Goal: Transaction & Acquisition: Purchase product/service

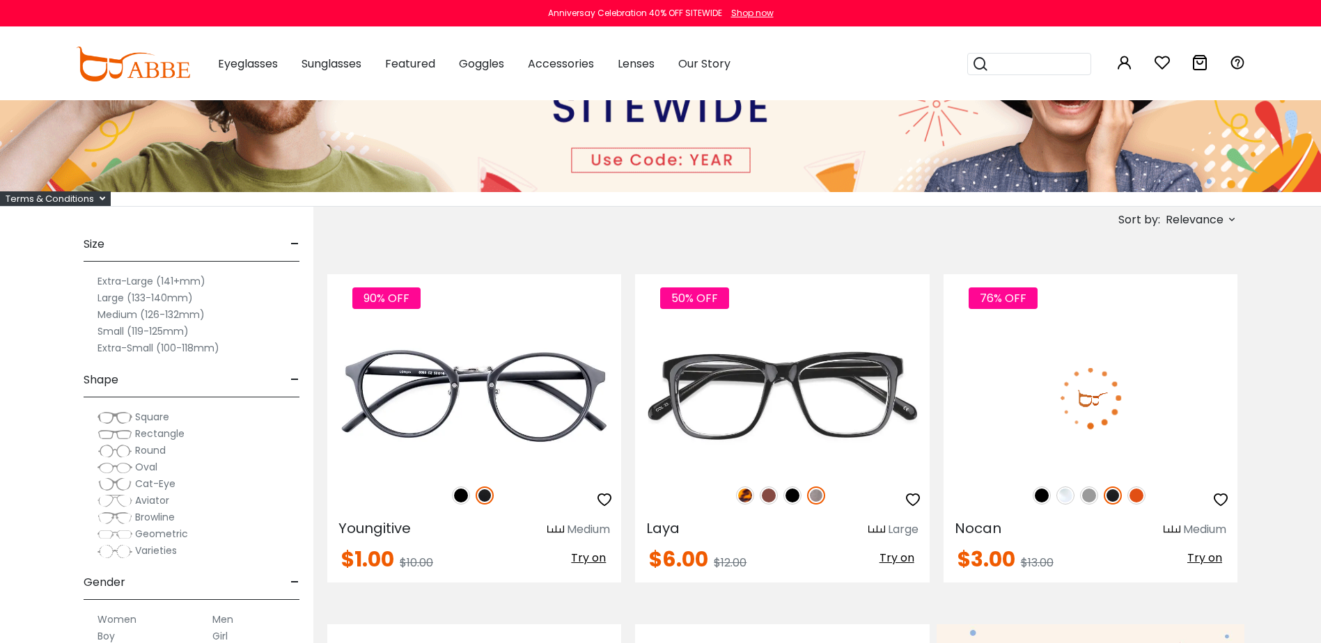
scroll to position [209, 0]
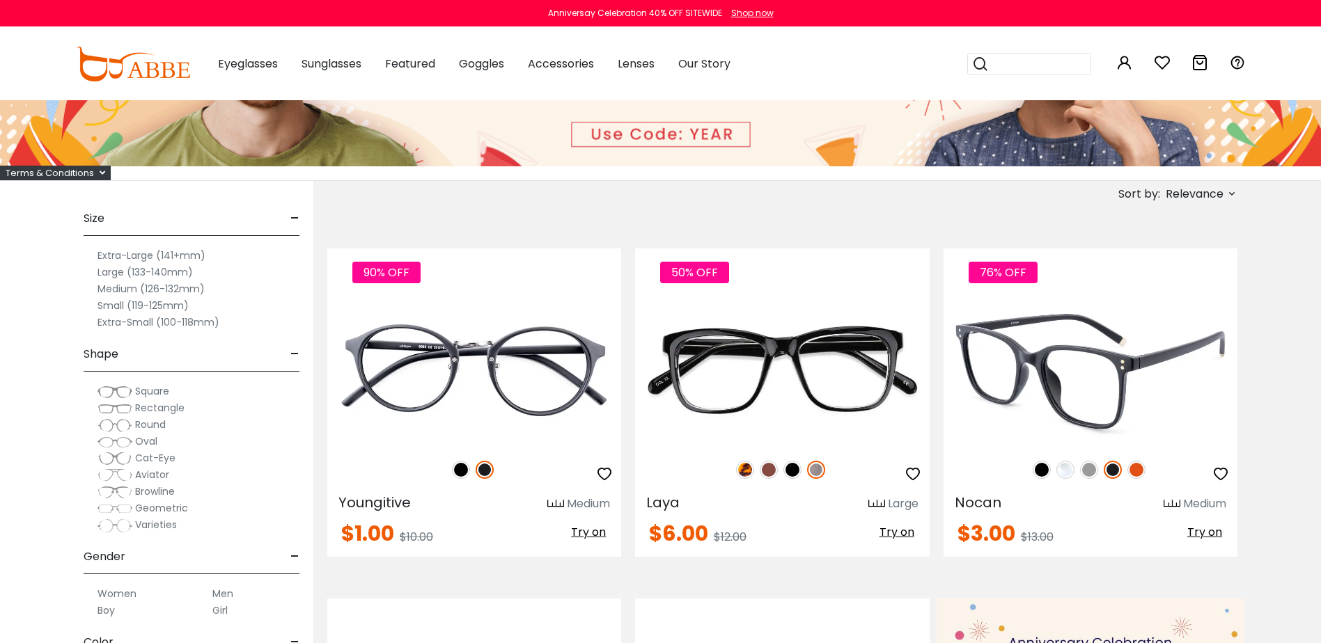
type input "**********"
click at [1060, 473] on img at bounding box center [1065, 470] width 18 height 18
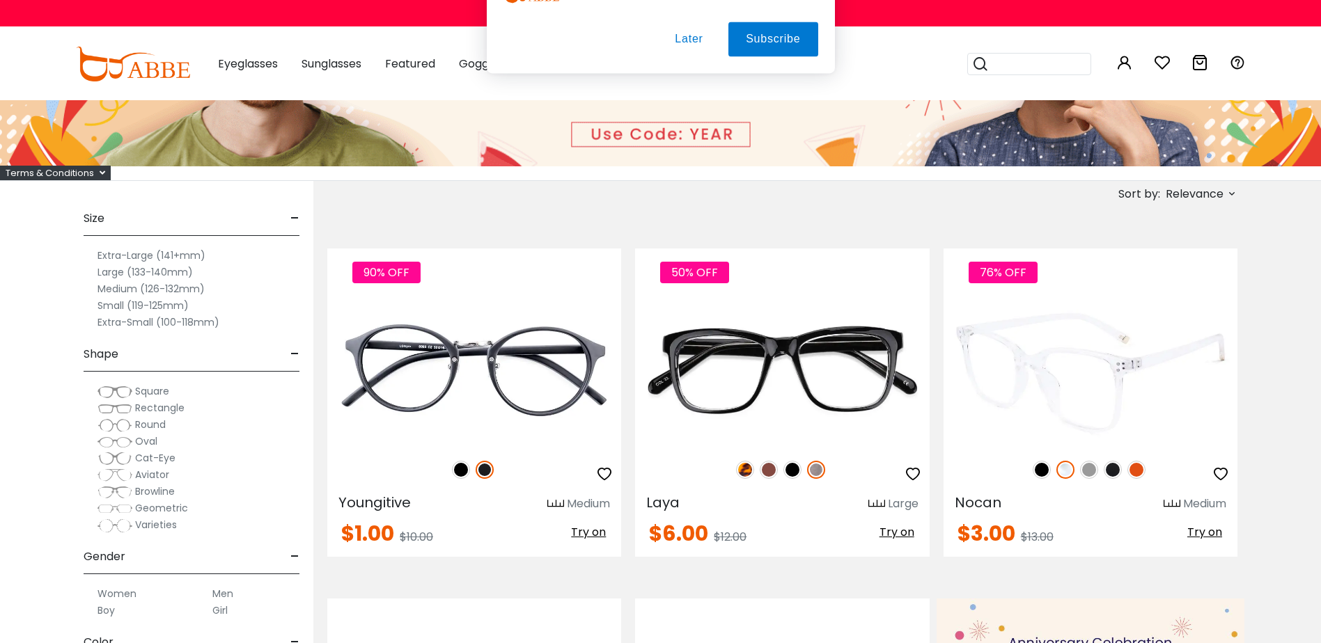
click at [1089, 470] on img at bounding box center [1089, 470] width 18 height 18
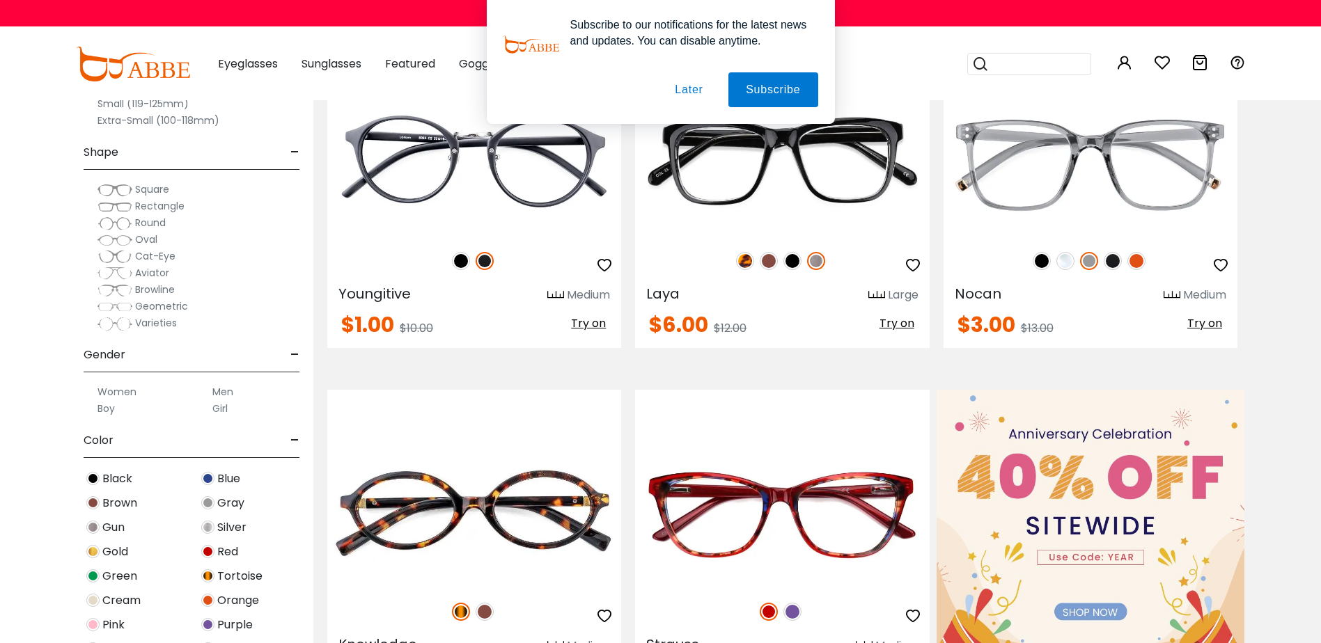
scroll to position [627, 0]
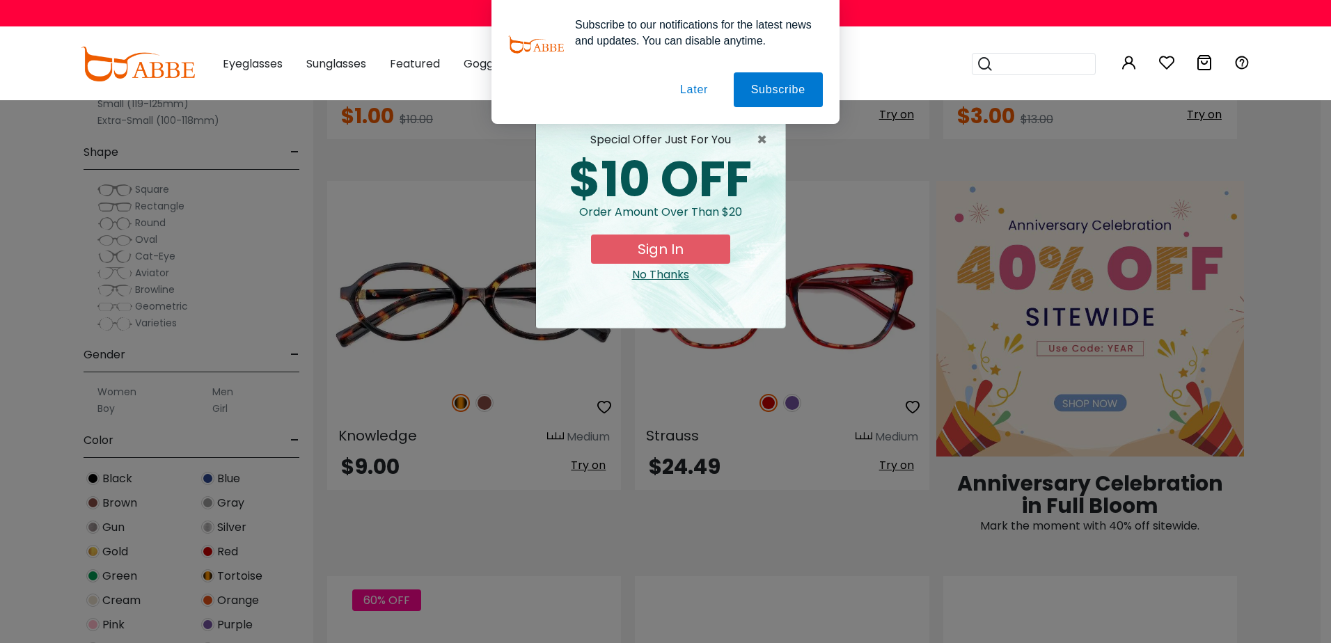
click at [687, 86] on button "Later" at bounding box center [694, 89] width 63 height 35
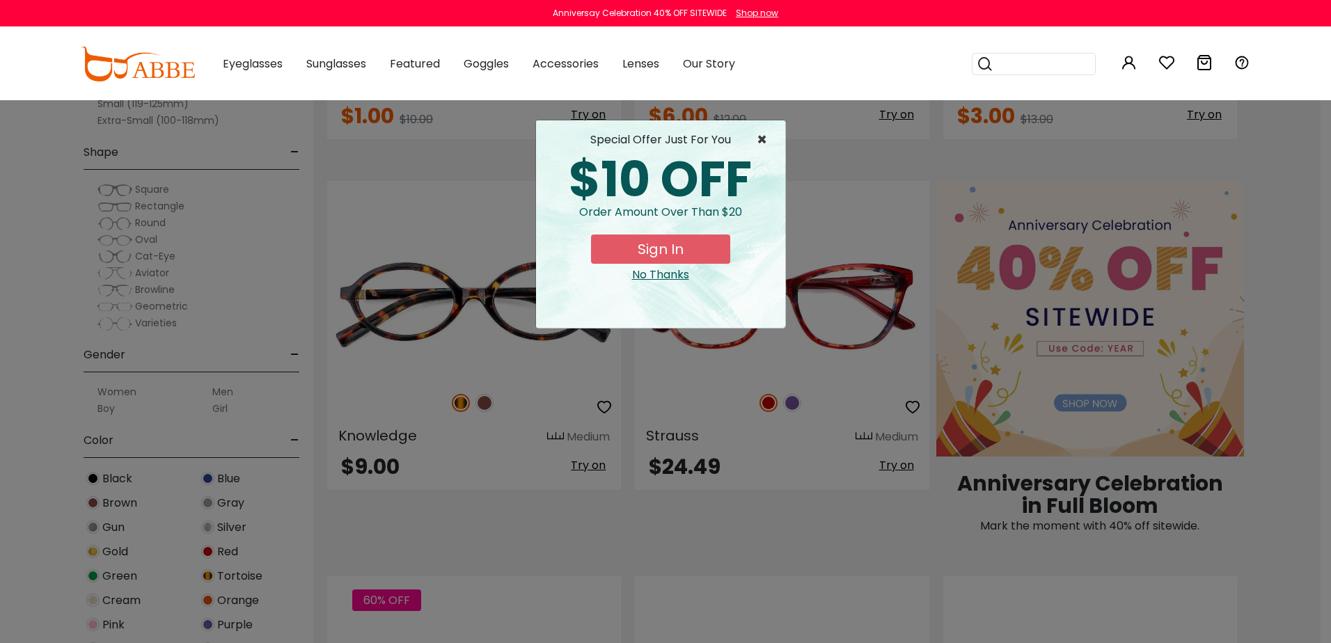
click at [763, 138] on span "×" at bounding box center [765, 140] width 17 height 17
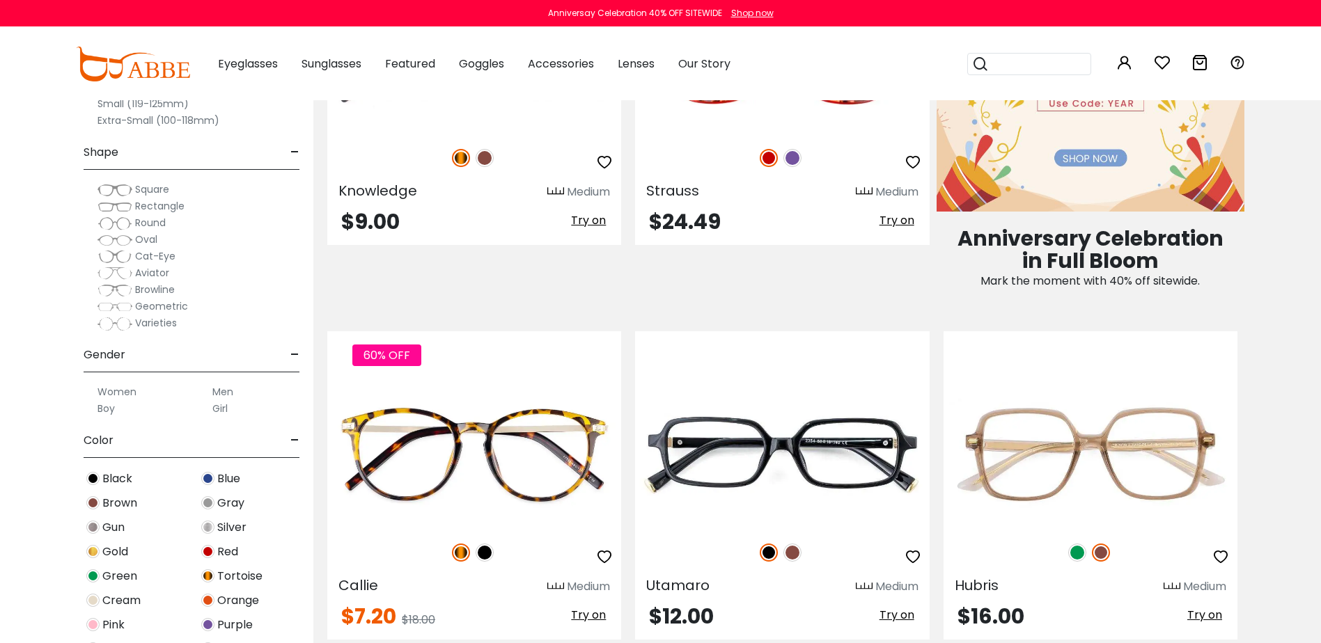
scroll to position [905, 0]
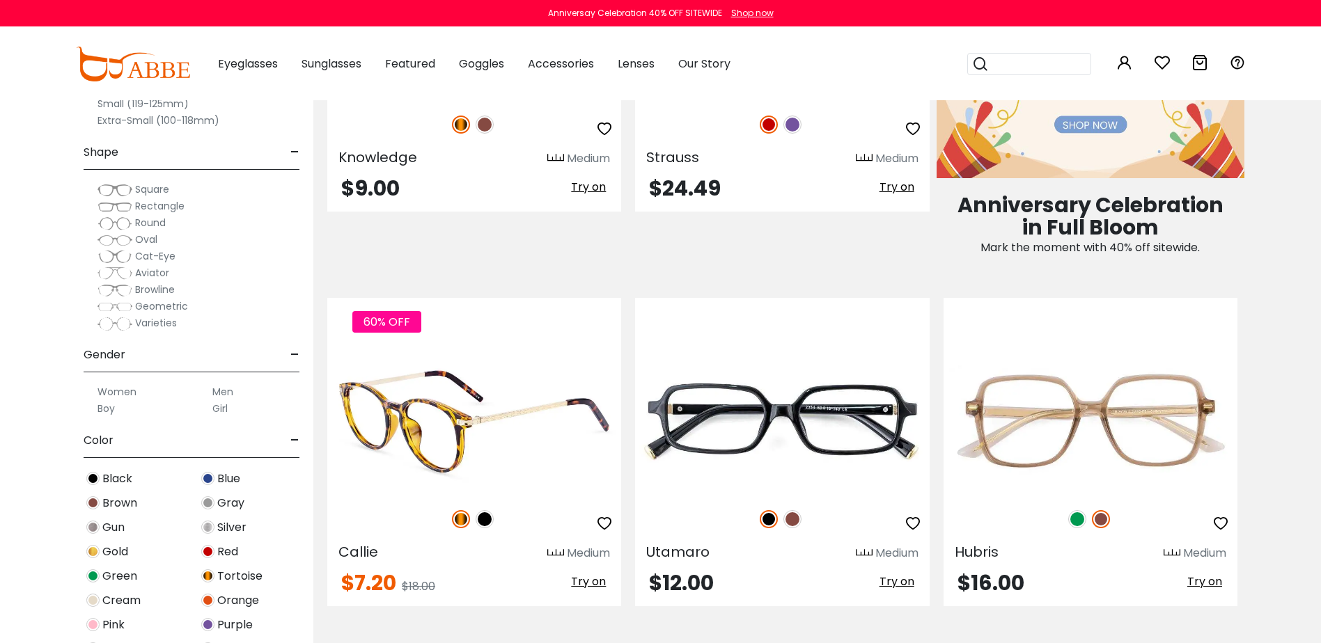
click at [487, 517] on img at bounding box center [485, 519] width 18 height 18
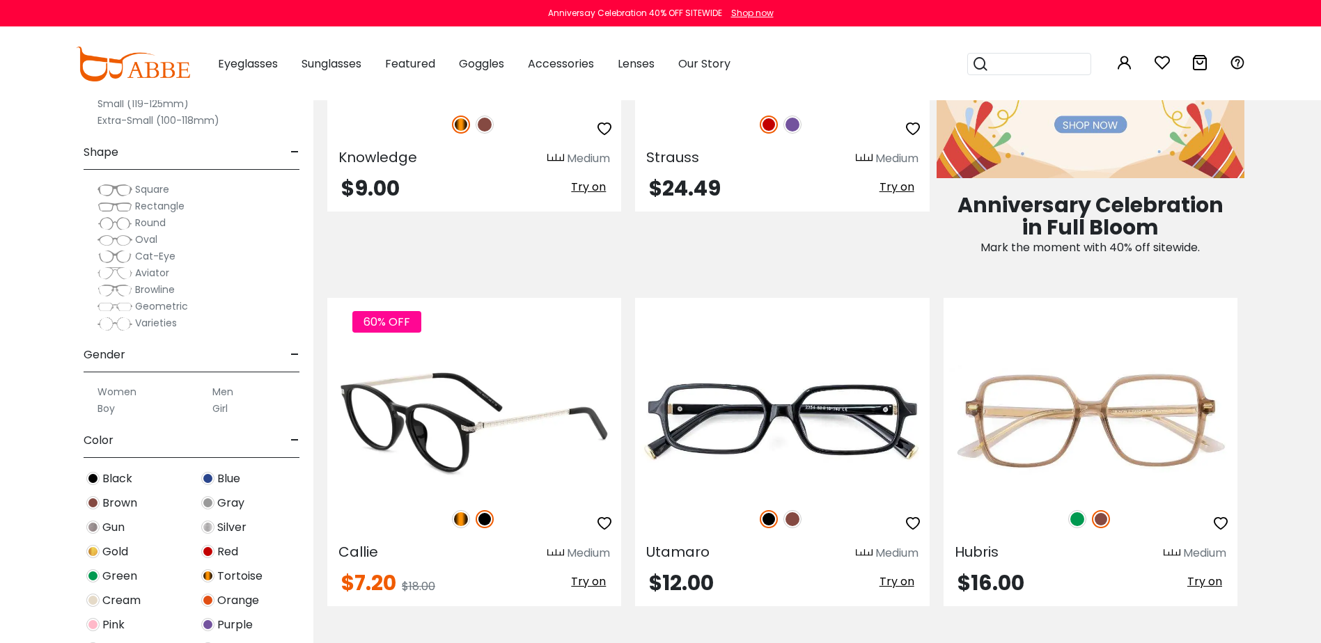
click at [464, 513] on img at bounding box center [461, 519] width 18 height 18
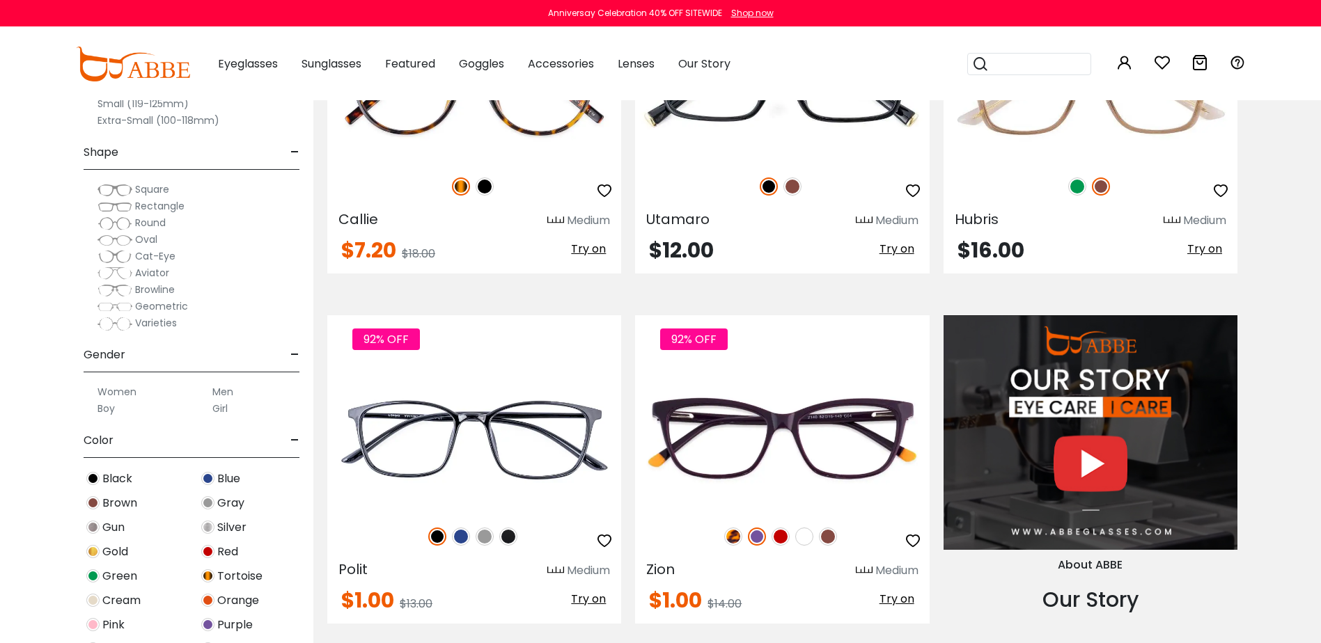
scroll to position [1323, 0]
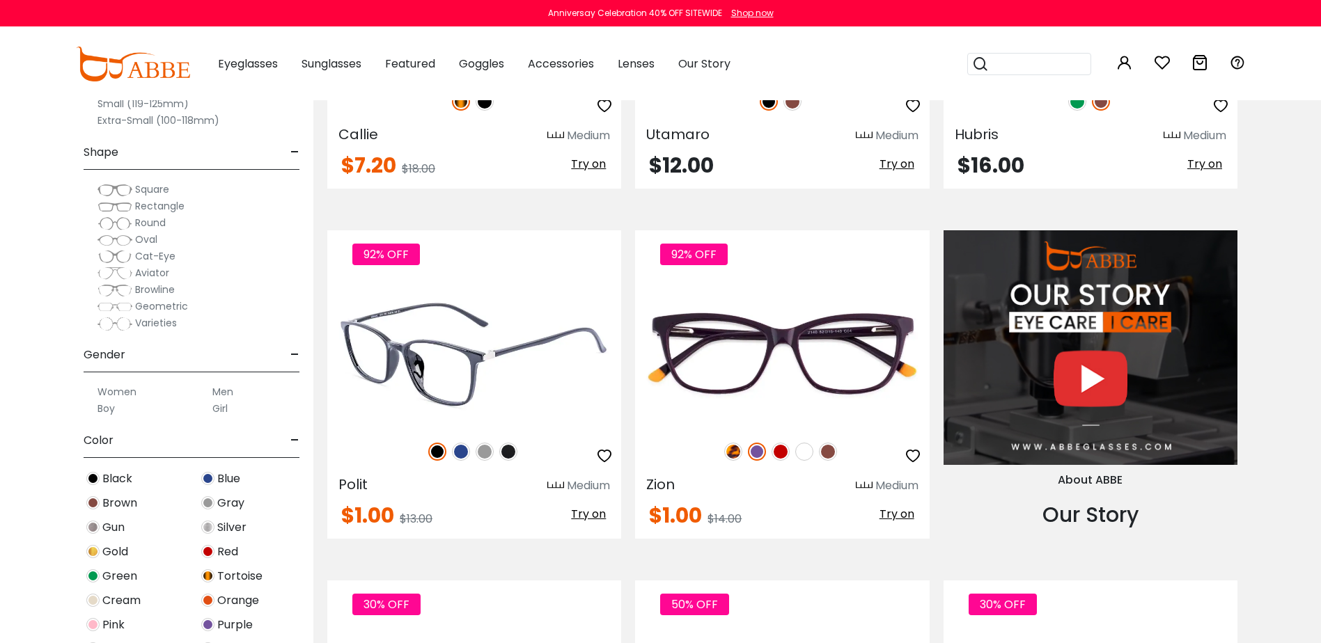
click at [454, 451] on img at bounding box center [461, 452] width 18 height 18
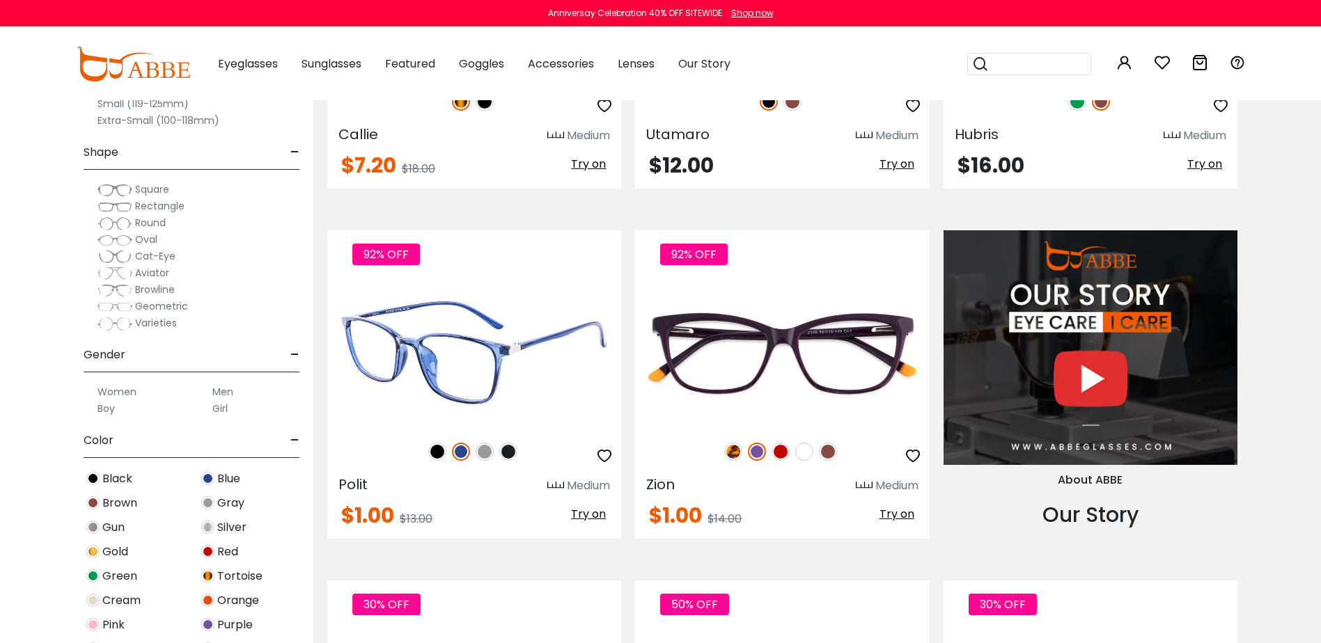
click at [485, 455] on img at bounding box center [485, 452] width 18 height 18
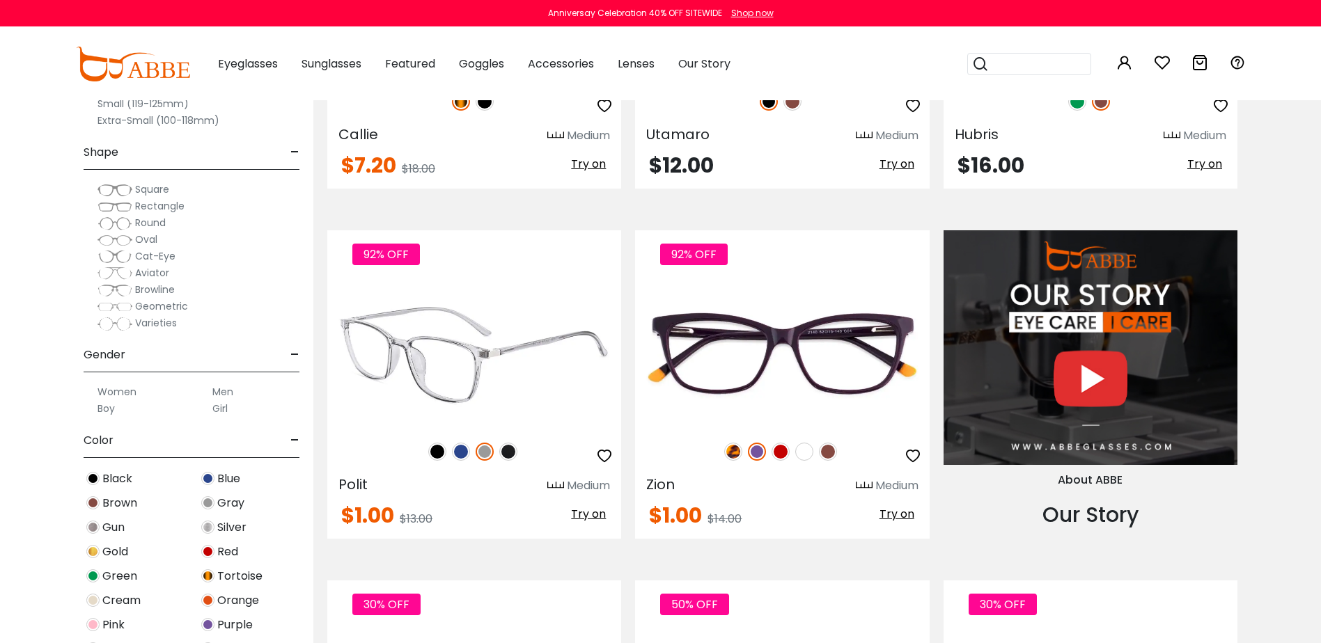
click at [516, 452] on img at bounding box center [508, 452] width 18 height 18
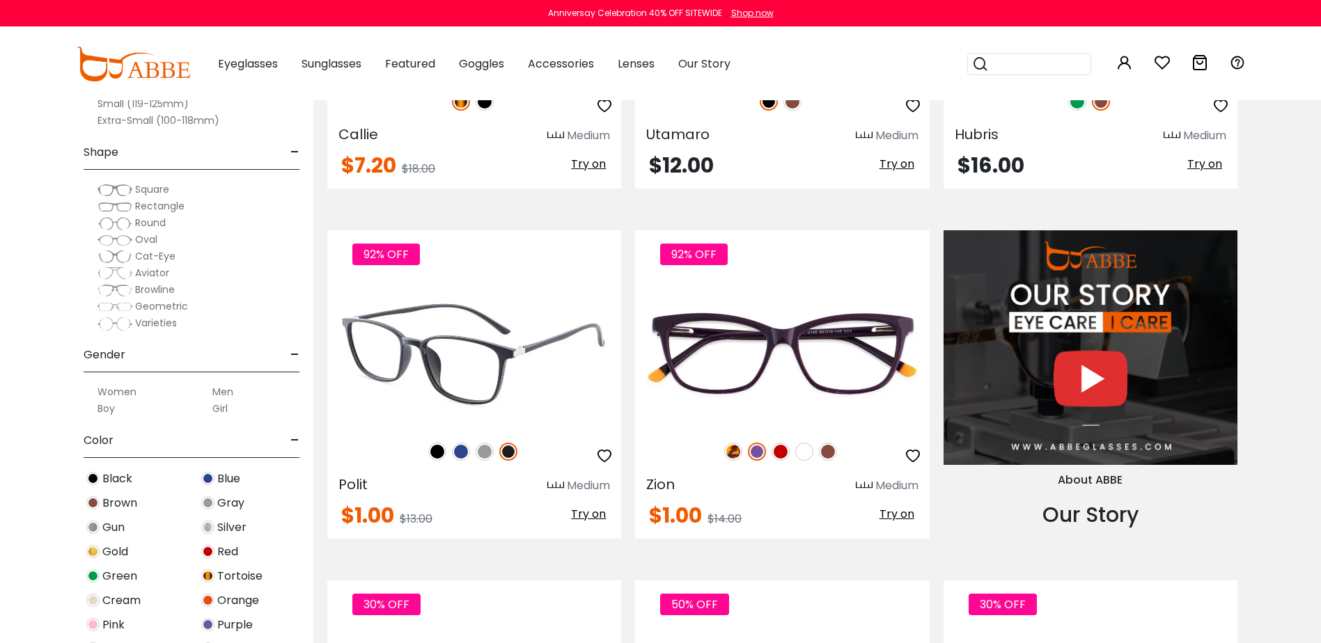
click at [445, 452] on img at bounding box center [437, 452] width 18 height 18
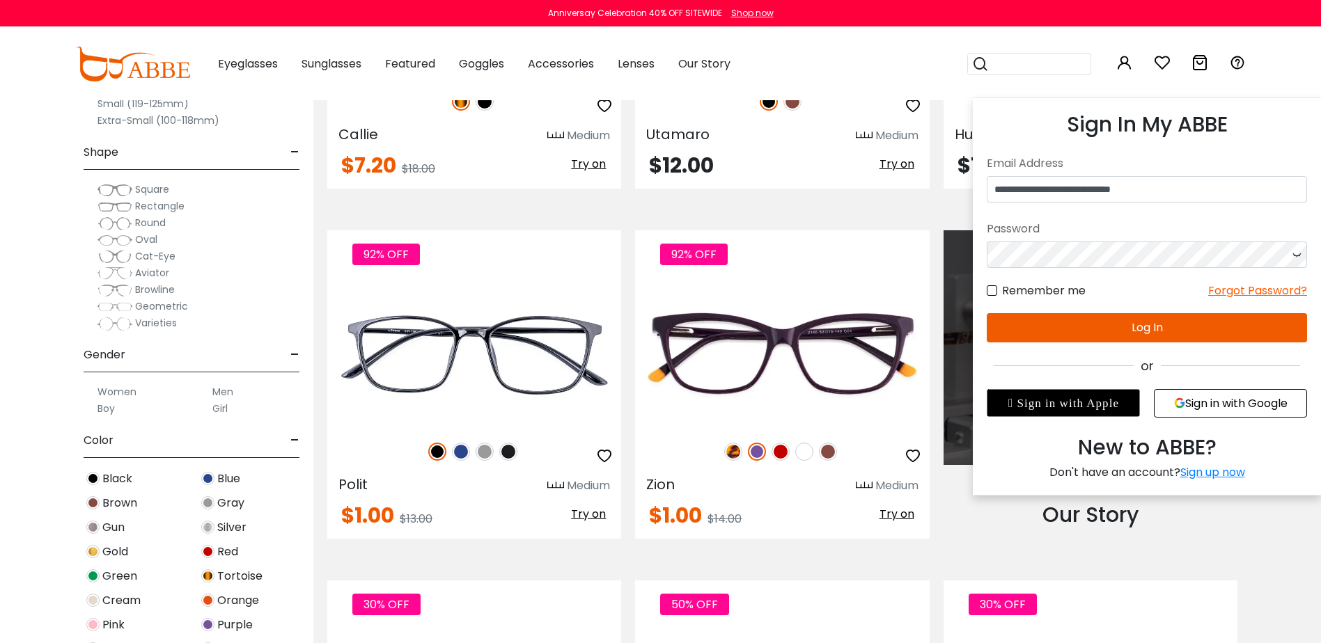
click at [1123, 64] on icon at bounding box center [1124, 62] width 17 height 17
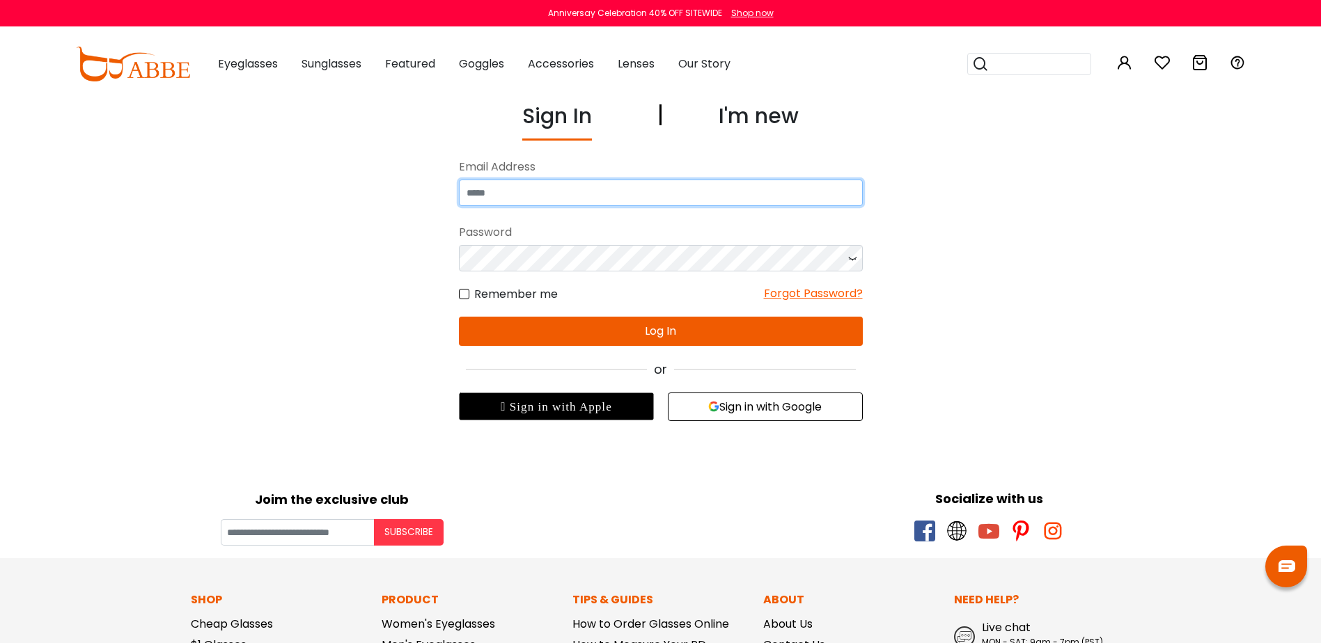
type input "**********"
click at [663, 324] on button "Log In" at bounding box center [661, 331] width 404 height 29
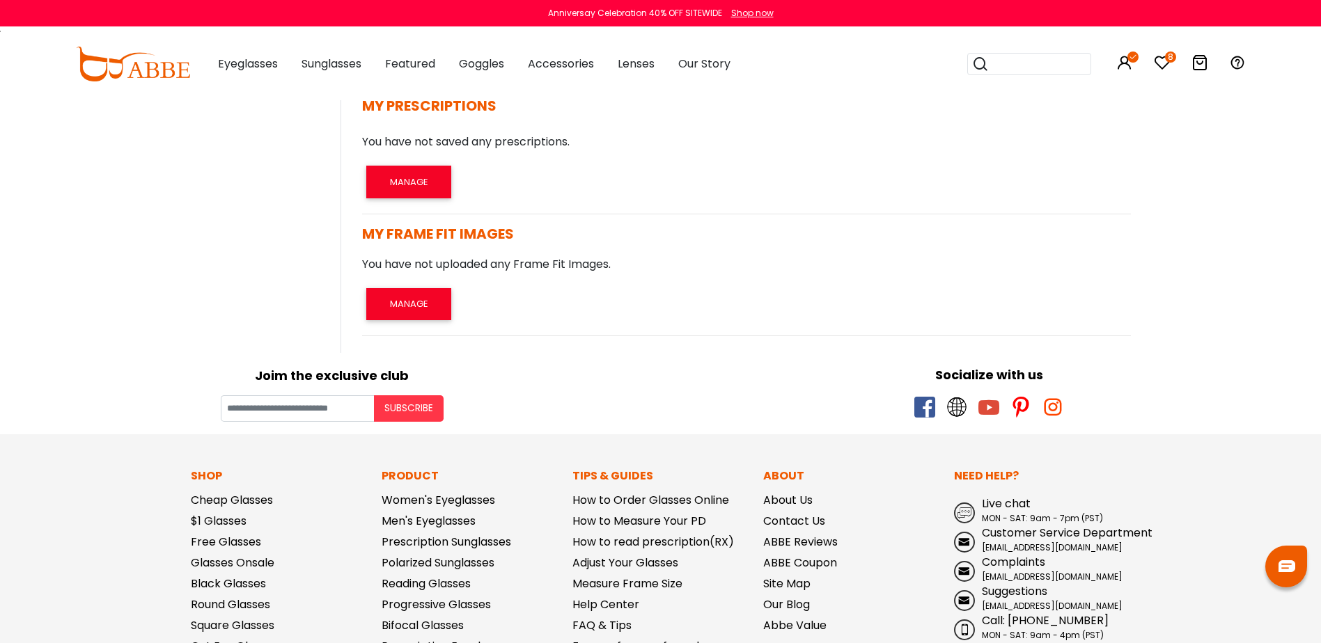
scroll to position [1184, 0]
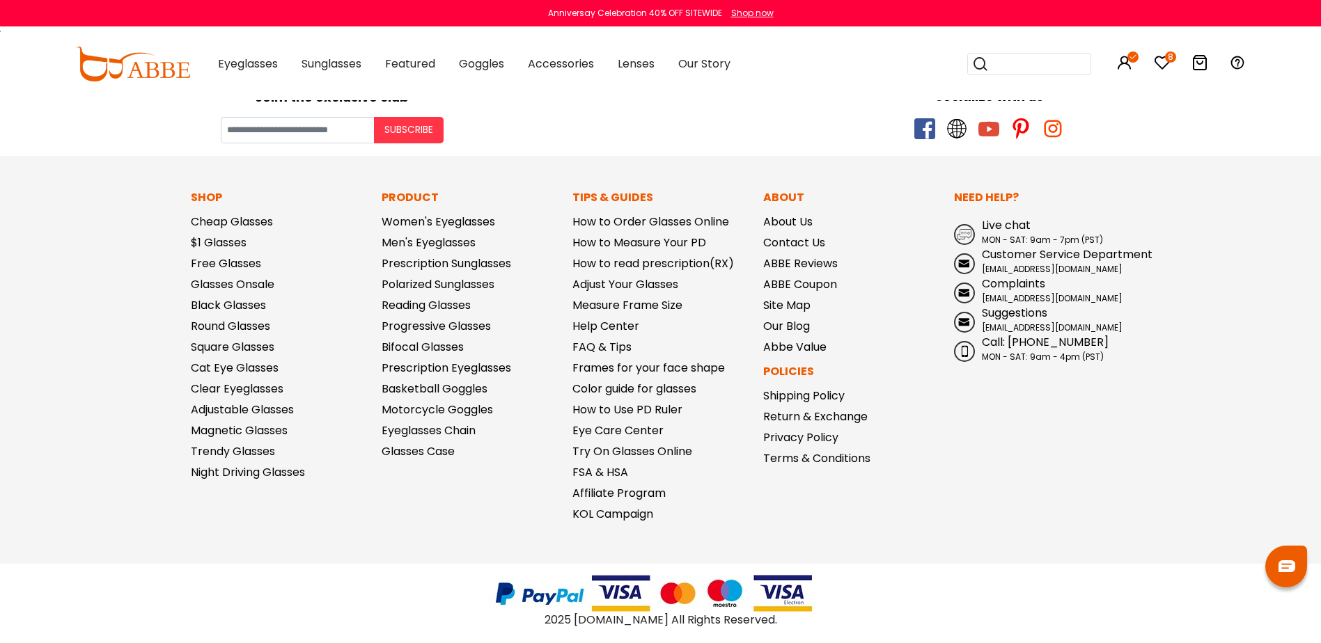
click at [1166, 53] on icon "8" at bounding box center [1170, 57] width 11 height 11
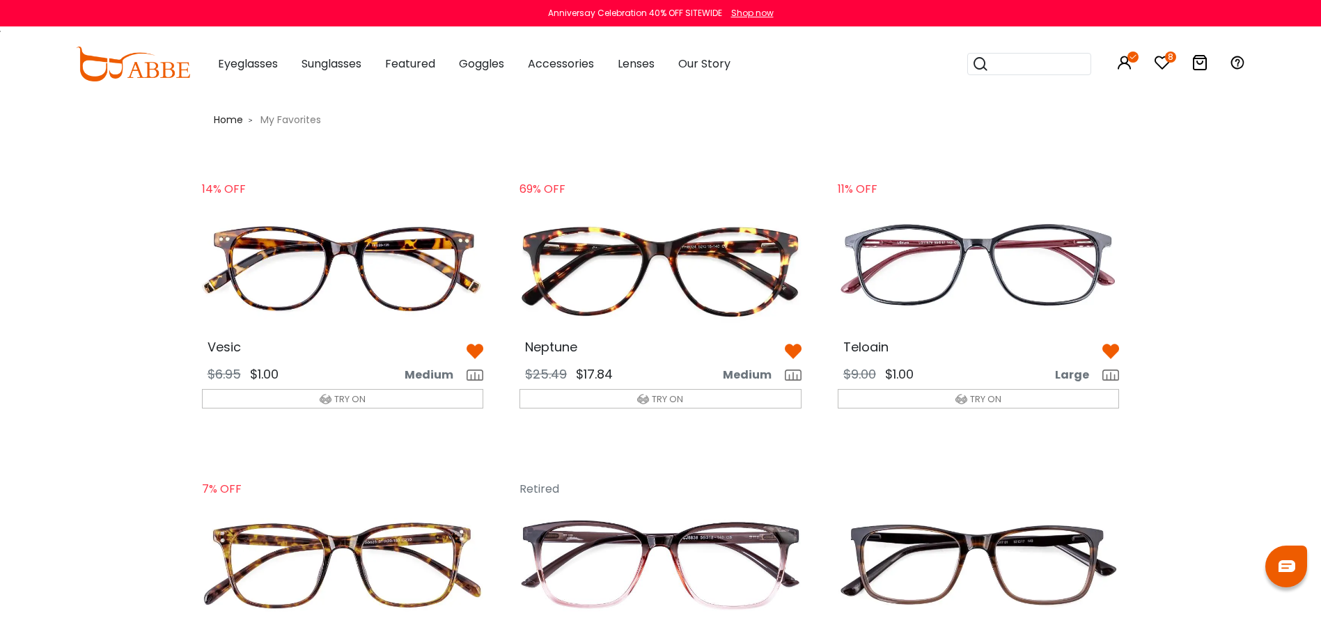
click at [478, 349] on img at bounding box center [475, 351] width 17 height 17
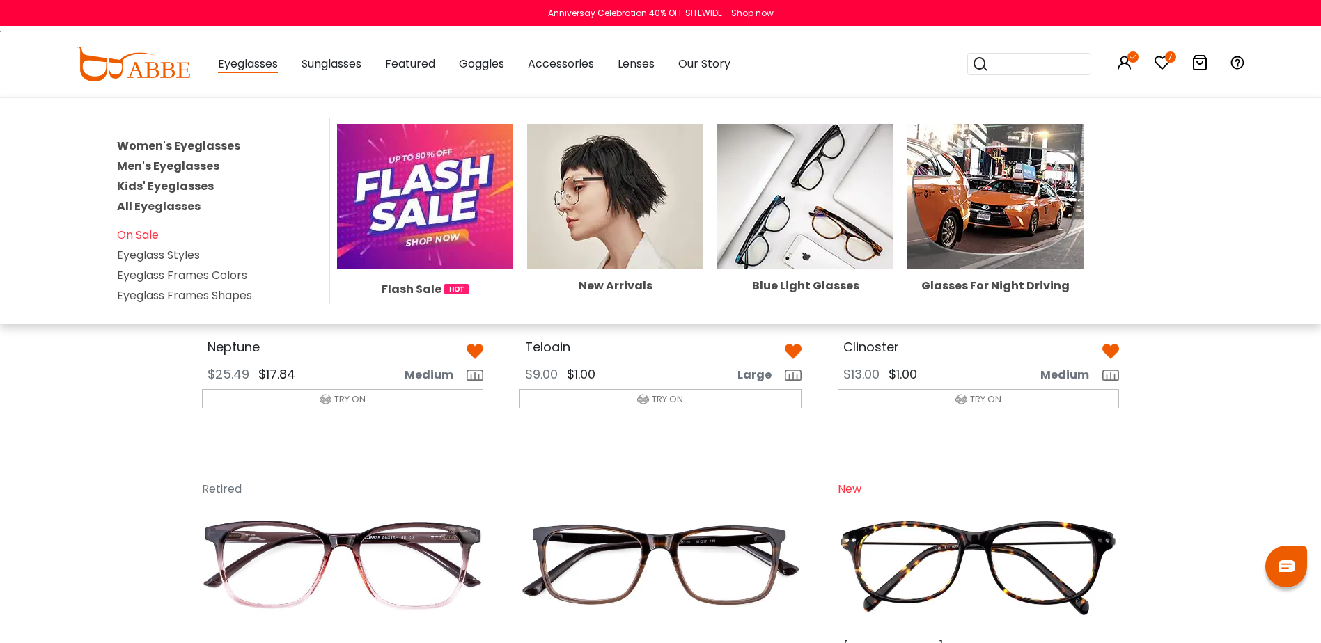
click at [235, 65] on span "Eyeglasses" at bounding box center [248, 64] width 60 height 17
click at [440, 201] on img at bounding box center [425, 197] width 176 height 146
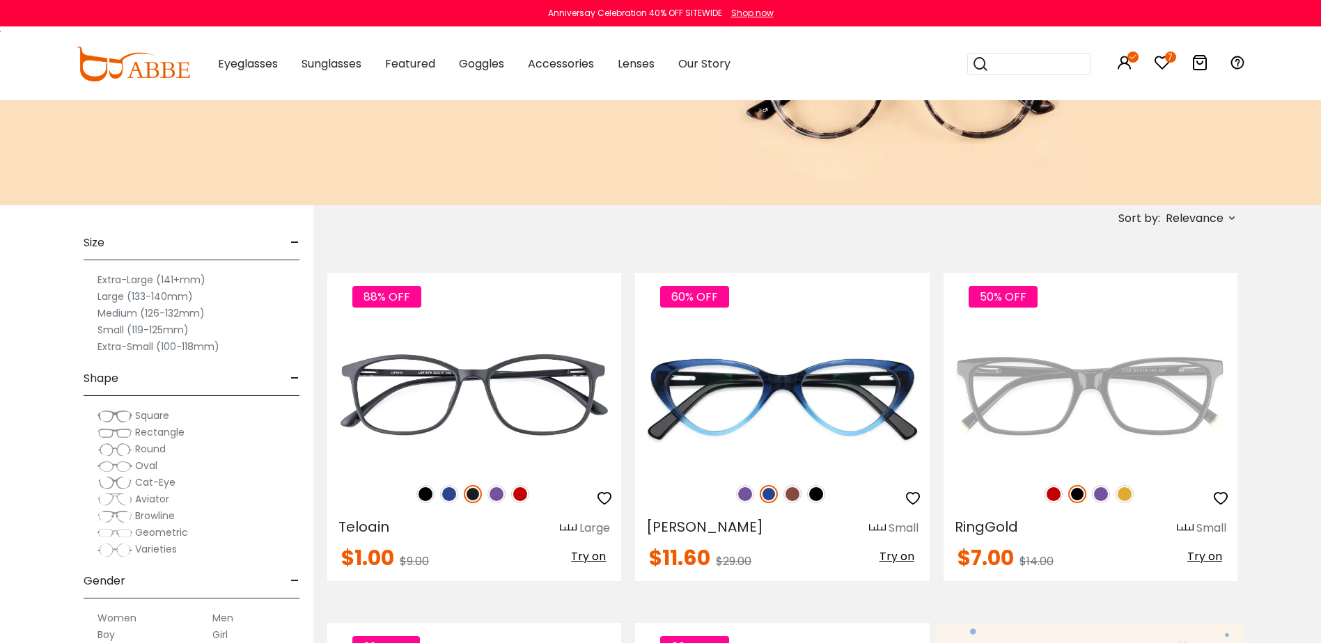
scroll to position [139, 0]
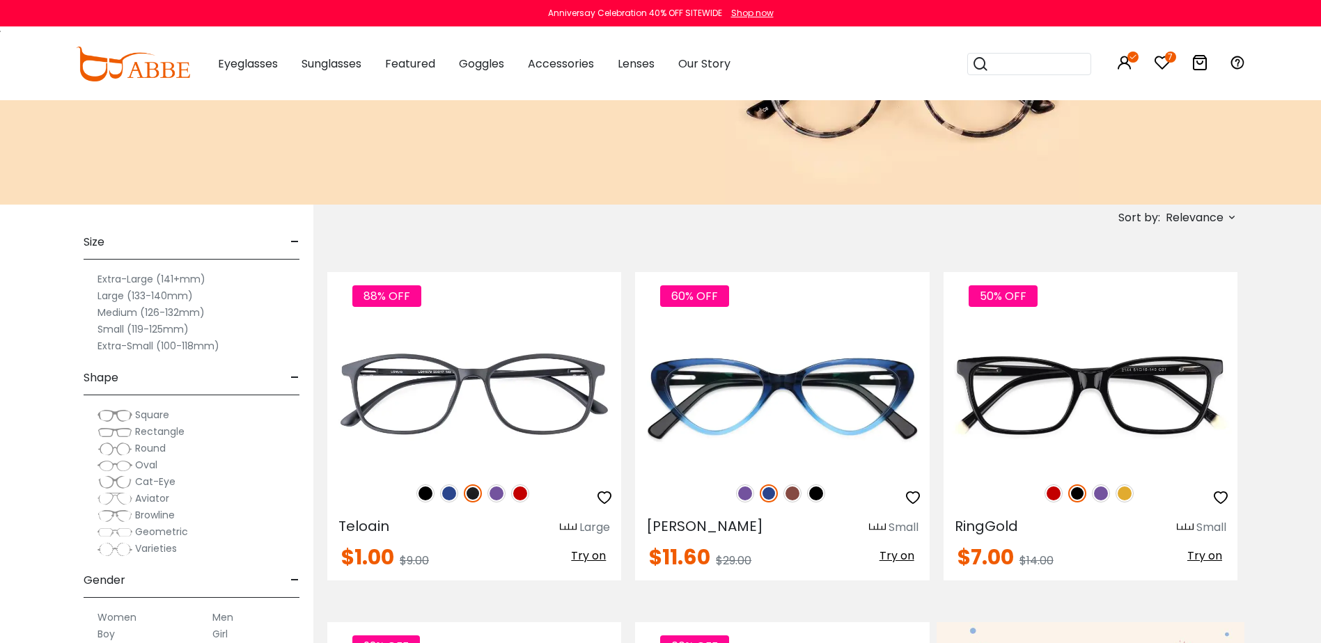
click at [120, 305] on label "Medium (126-132mm)" at bounding box center [150, 312] width 107 height 17
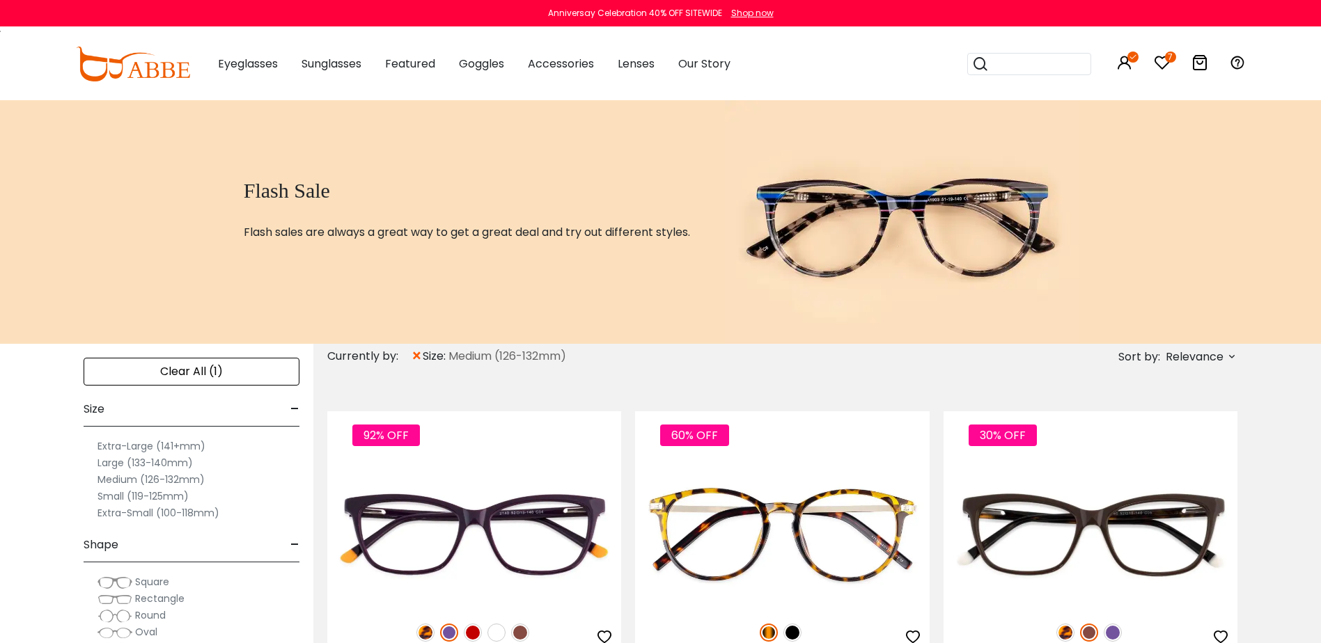
scroll to position [209, 0]
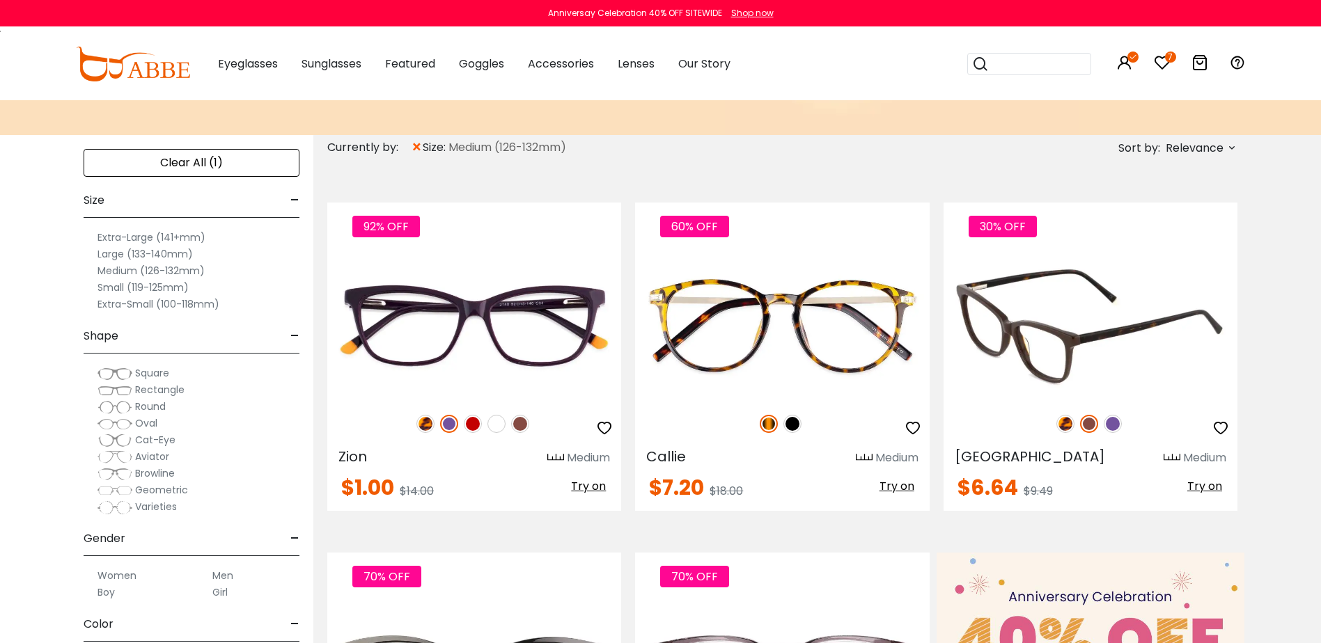
click at [1063, 426] on img at bounding box center [1065, 424] width 18 height 18
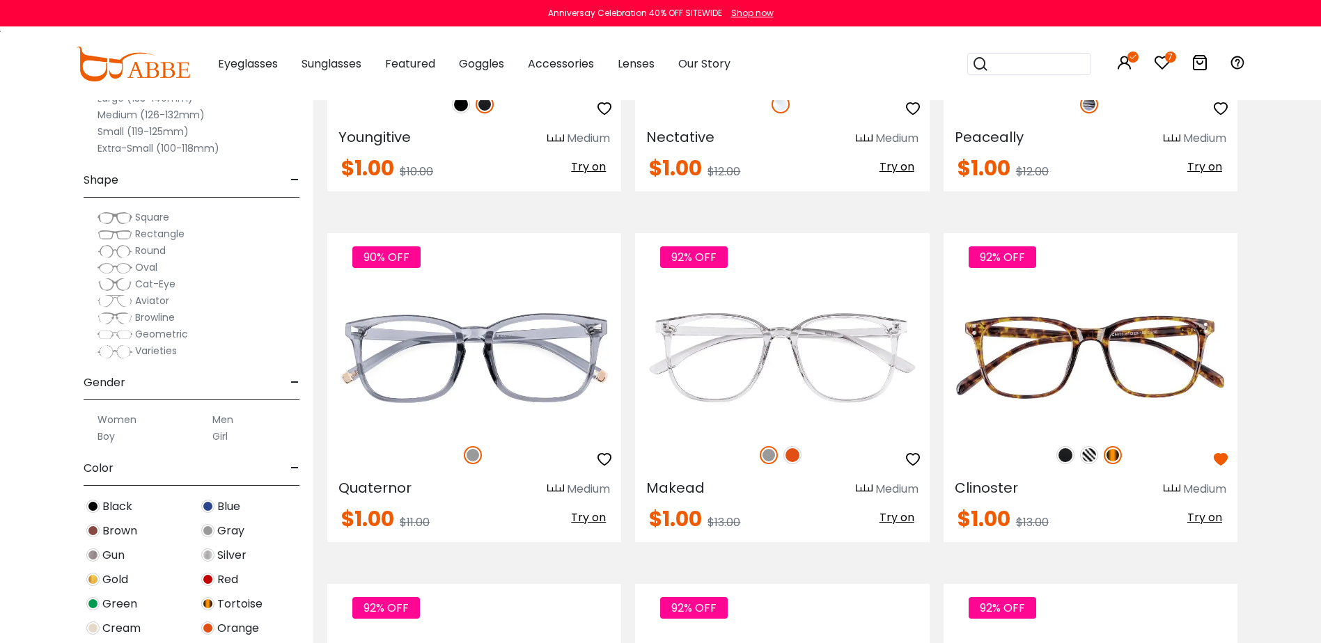
scroll to position [3412, 0]
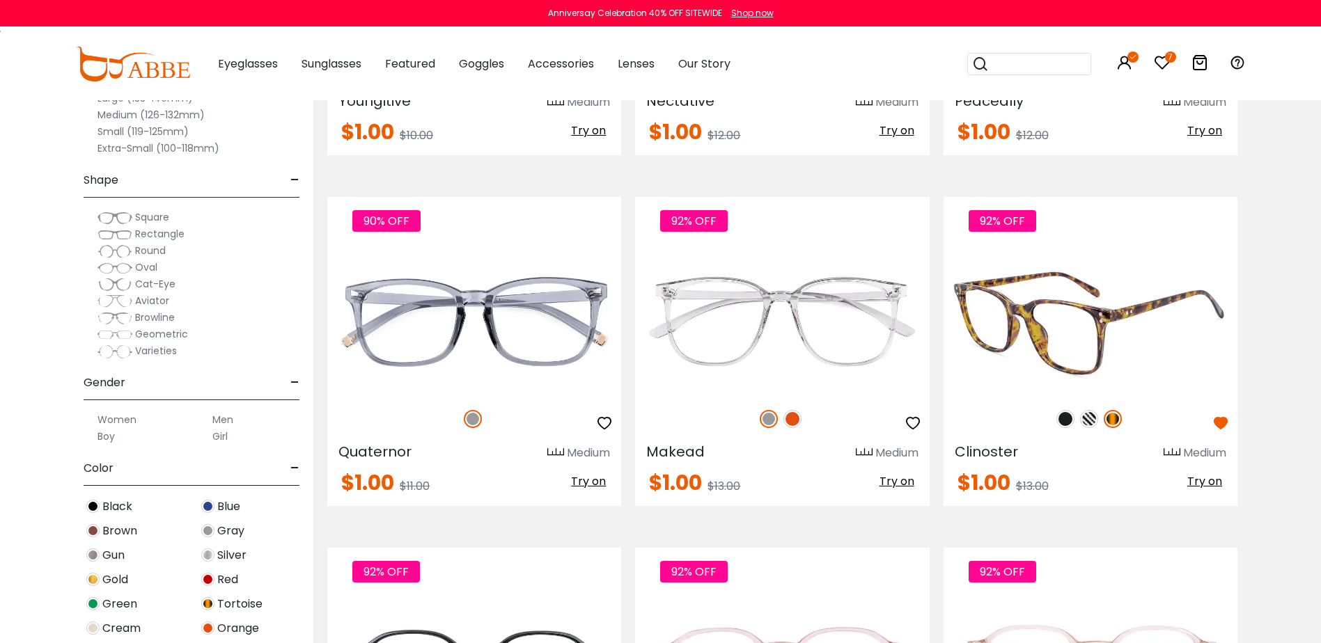
drag, startPoint x: 1093, startPoint y: 423, endPoint x: 1140, endPoint y: 413, distance: 47.8
click at [1092, 423] on img at bounding box center [1089, 419] width 18 height 18
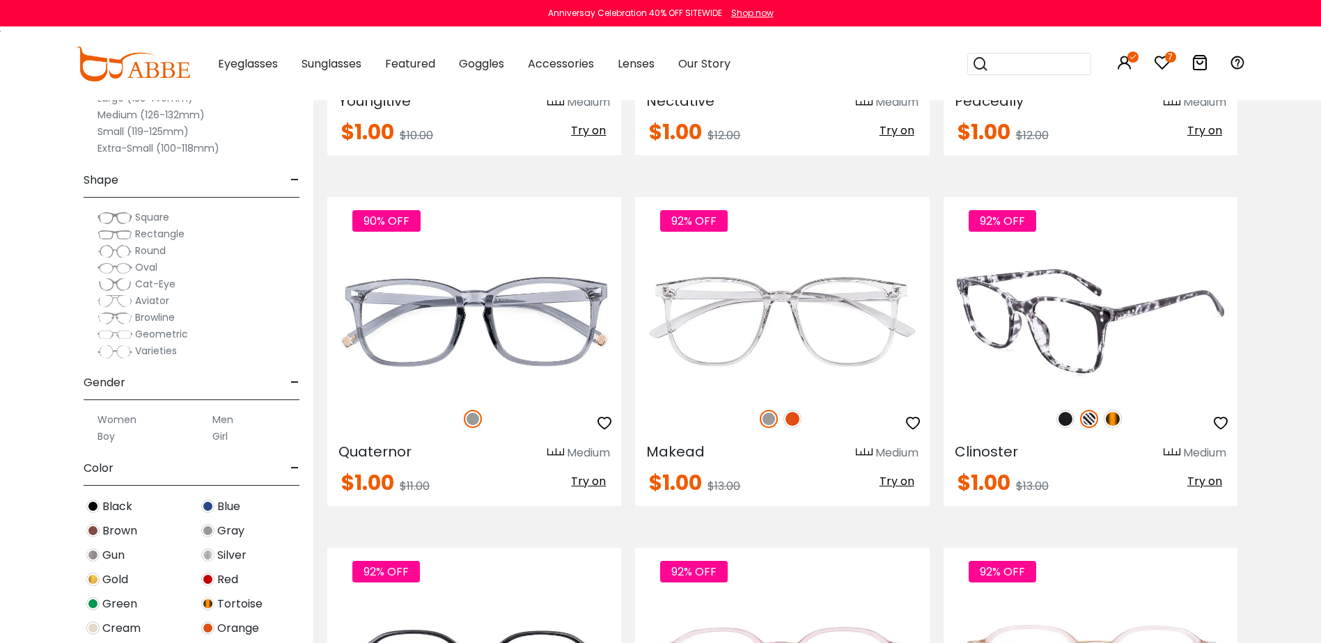
click at [1058, 423] on img at bounding box center [1065, 419] width 18 height 18
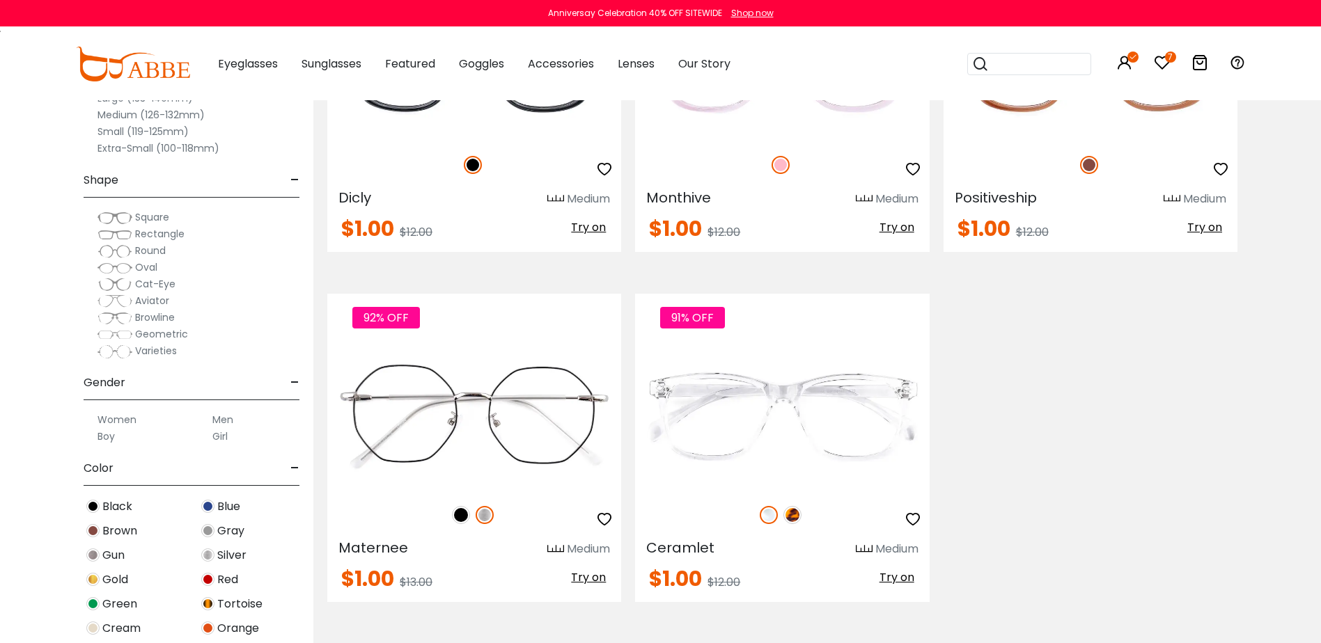
scroll to position [5222, 0]
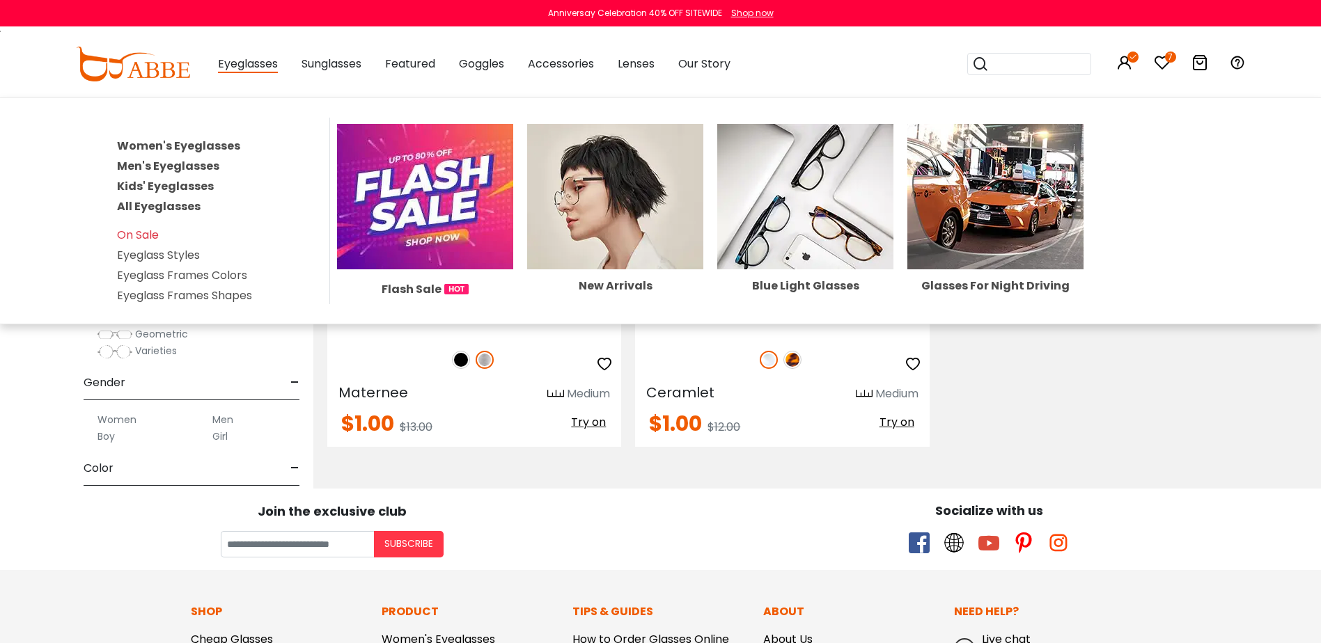
drag, startPoint x: 240, startPoint y: 137, endPoint x: 237, endPoint y: 152, distance: 14.9
drag, startPoint x: 237, startPoint y: 152, endPoint x: 201, endPoint y: 144, distance: 37.7
click at [201, 144] on link "Women's Eyeglasses" at bounding box center [178, 146] width 123 height 16
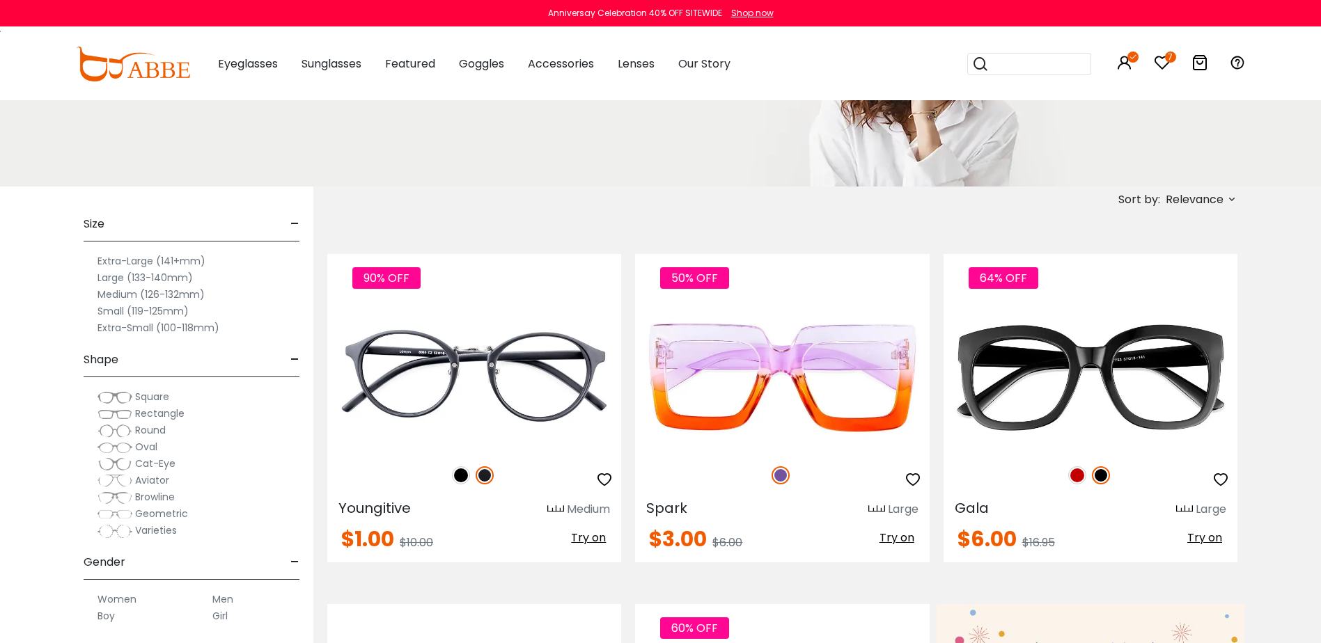
scroll to position [209, 0]
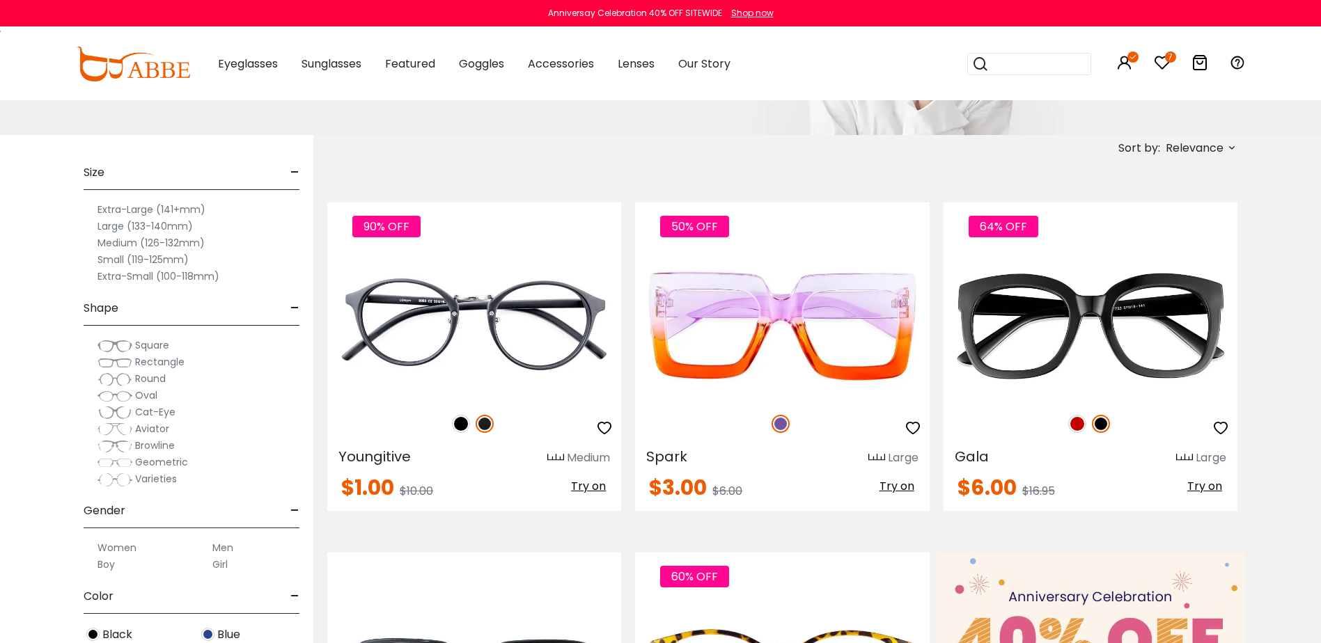
click at [143, 240] on label "Medium (126-132mm)" at bounding box center [150, 243] width 107 height 17
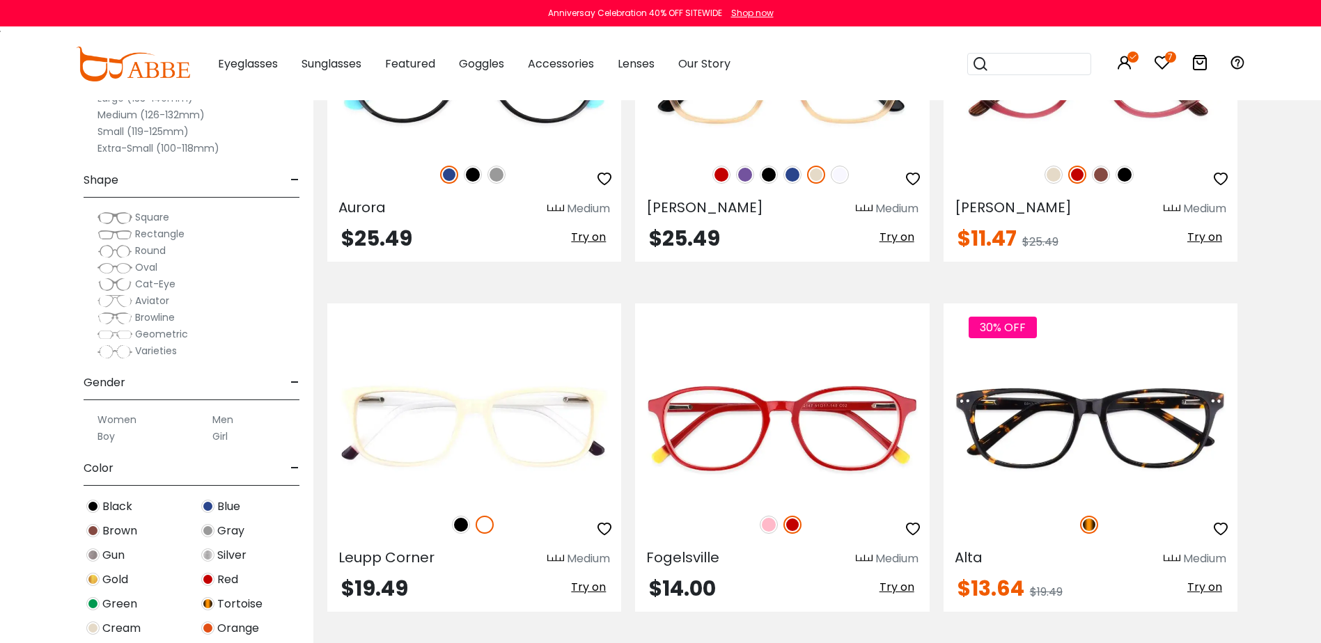
scroll to position [4108, 0]
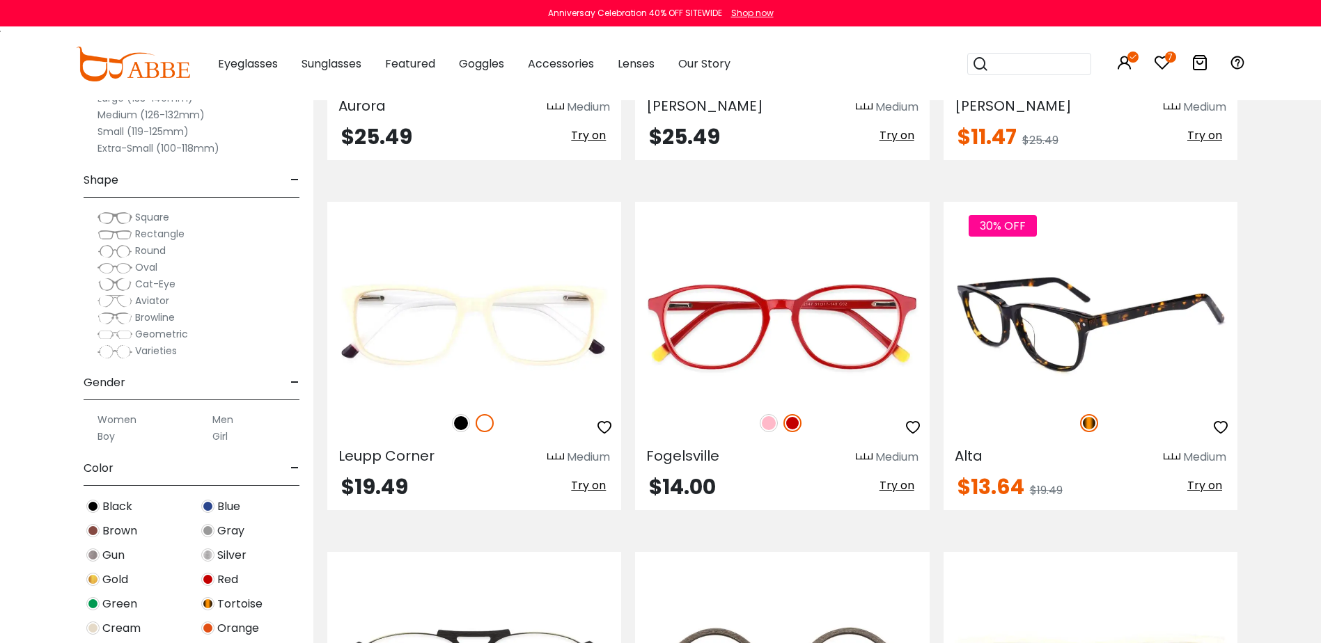
click at [1049, 330] on img at bounding box center [1090, 325] width 294 height 147
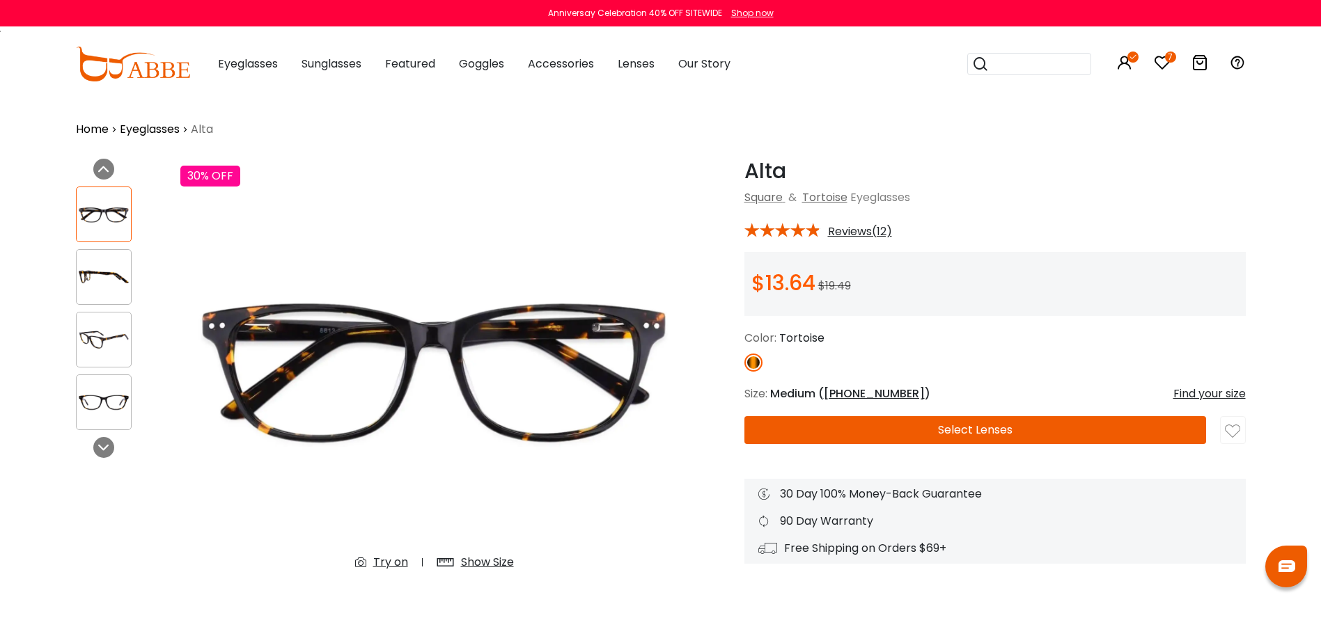
click at [976, 428] on button "Select Lenses" at bounding box center [975, 430] width 462 height 28
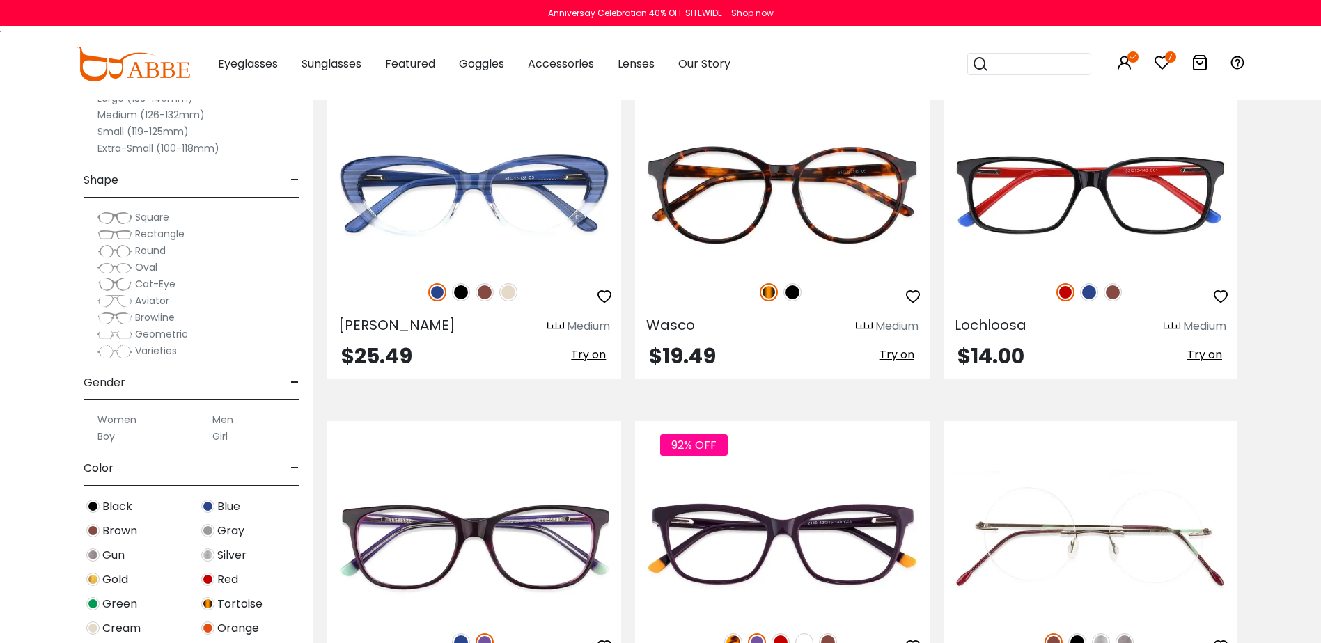
scroll to position [5083, 0]
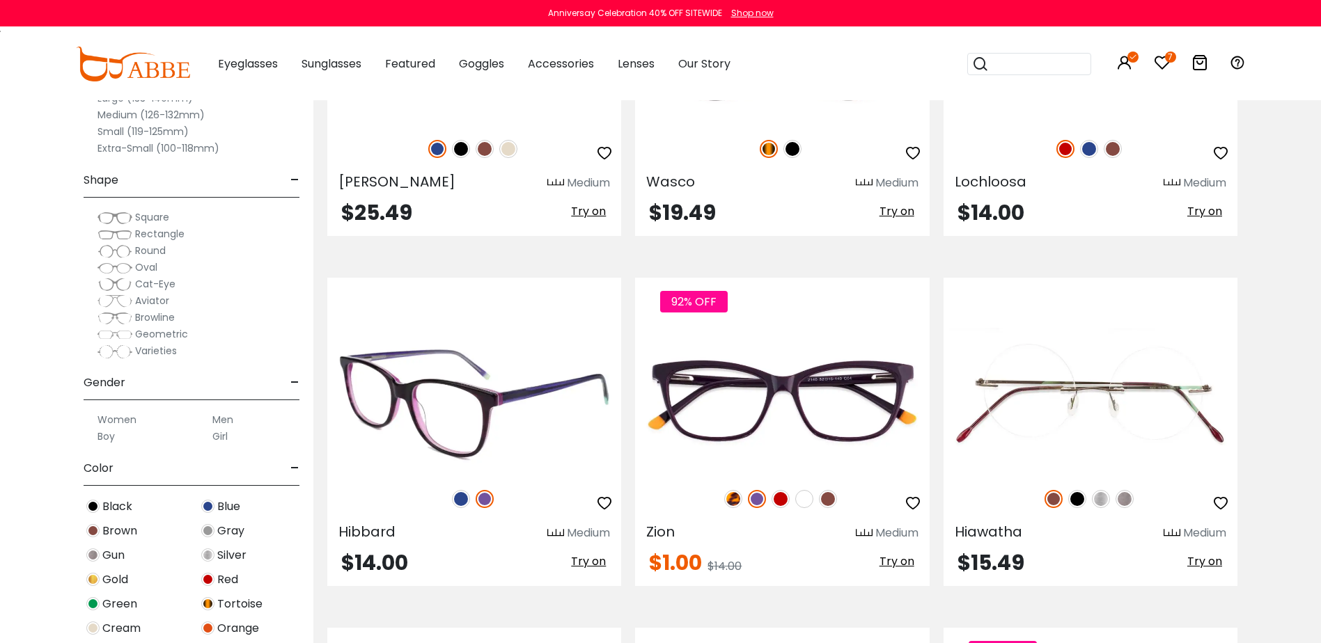
click at [462, 494] on img at bounding box center [461, 499] width 18 height 18
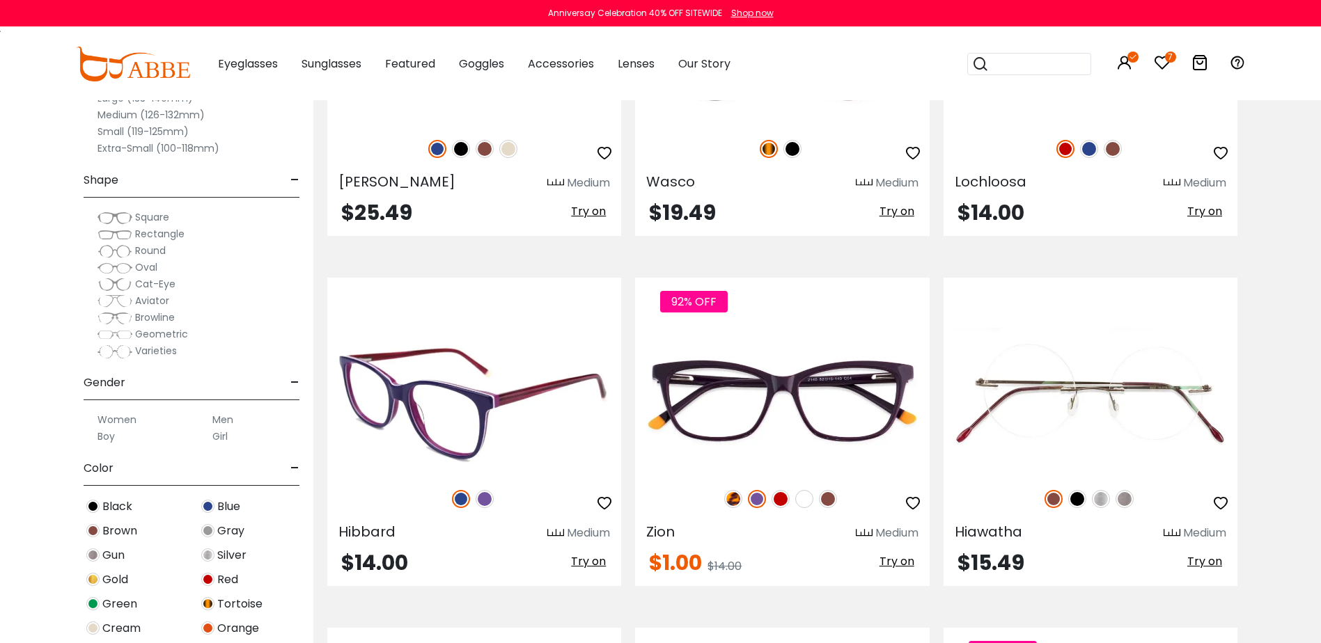
click at [460, 494] on img at bounding box center [461, 499] width 18 height 18
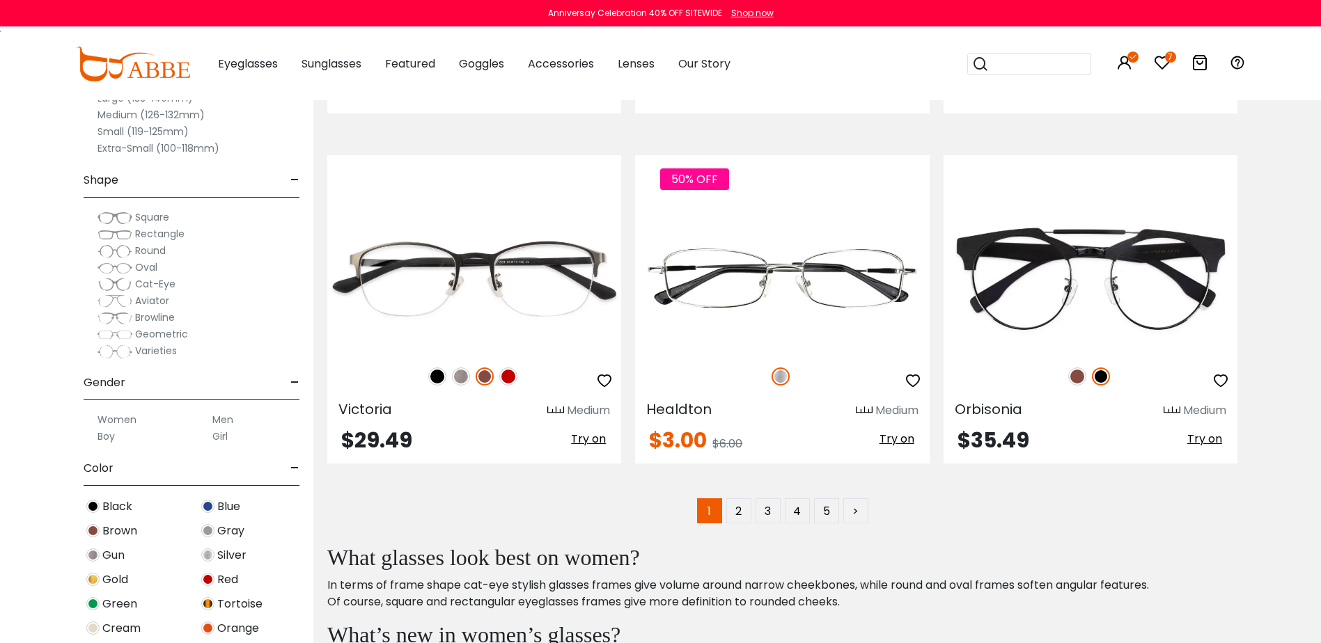
scroll to position [7032, 0]
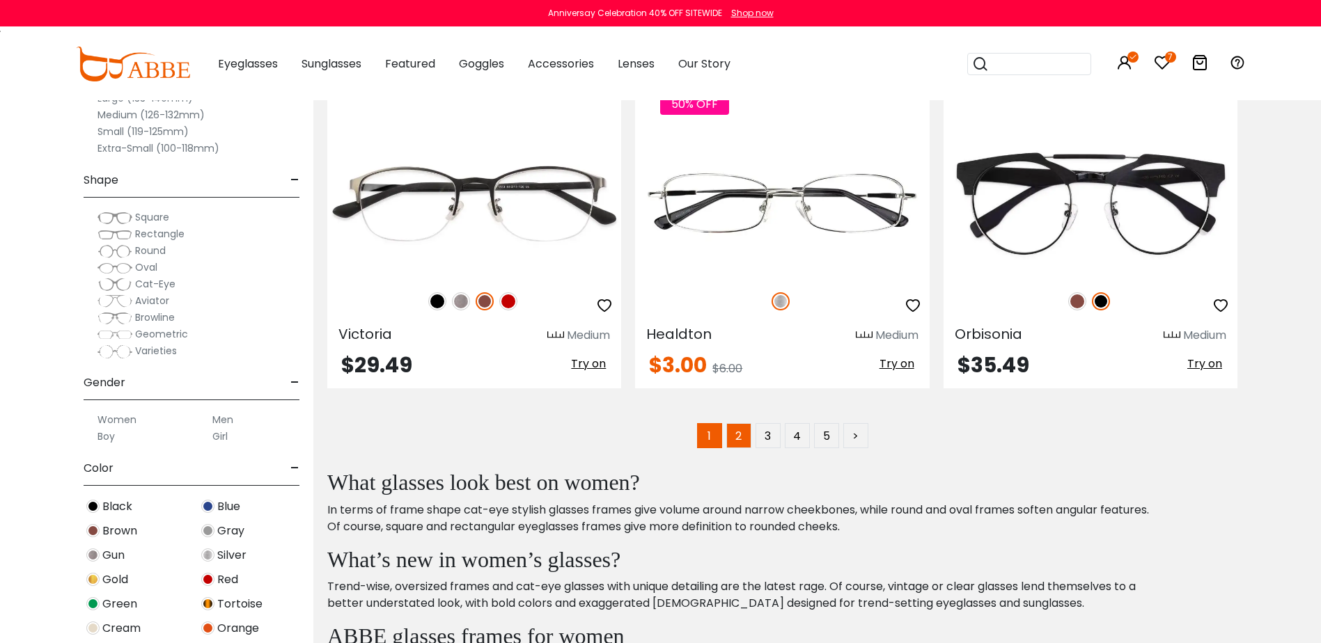
click at [740, 439] on link "2" at bounding box center [738, 435] width 25 height 25
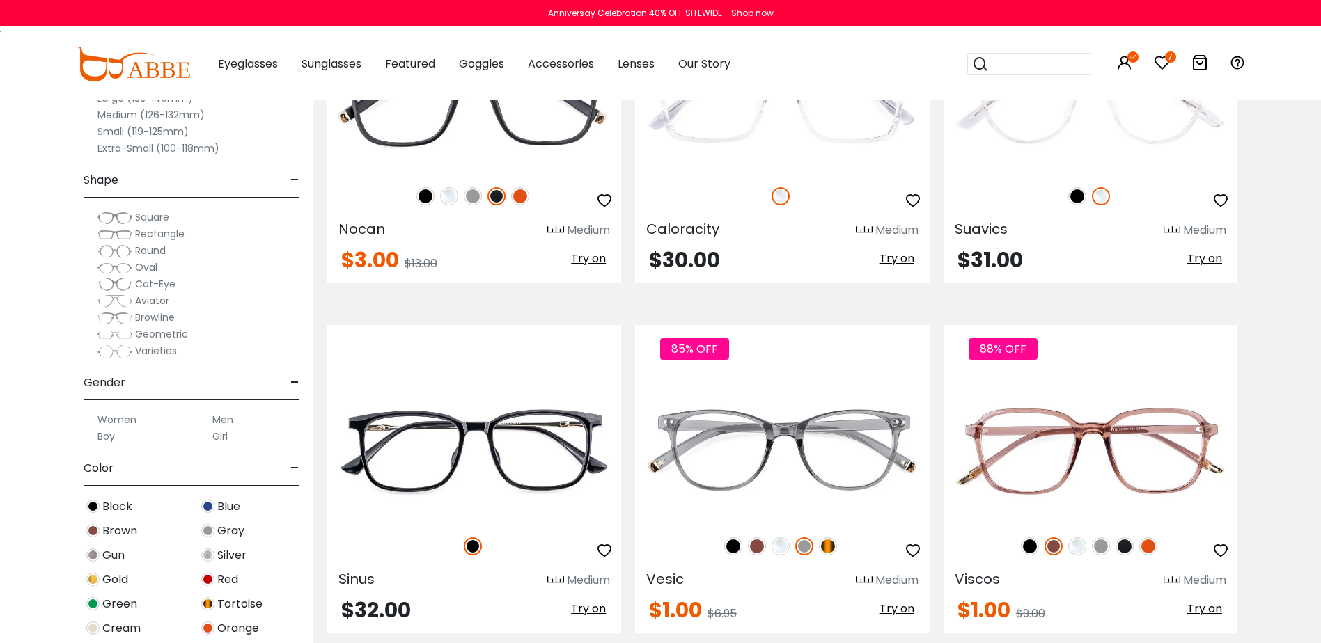
scroll to position [6823, 0]
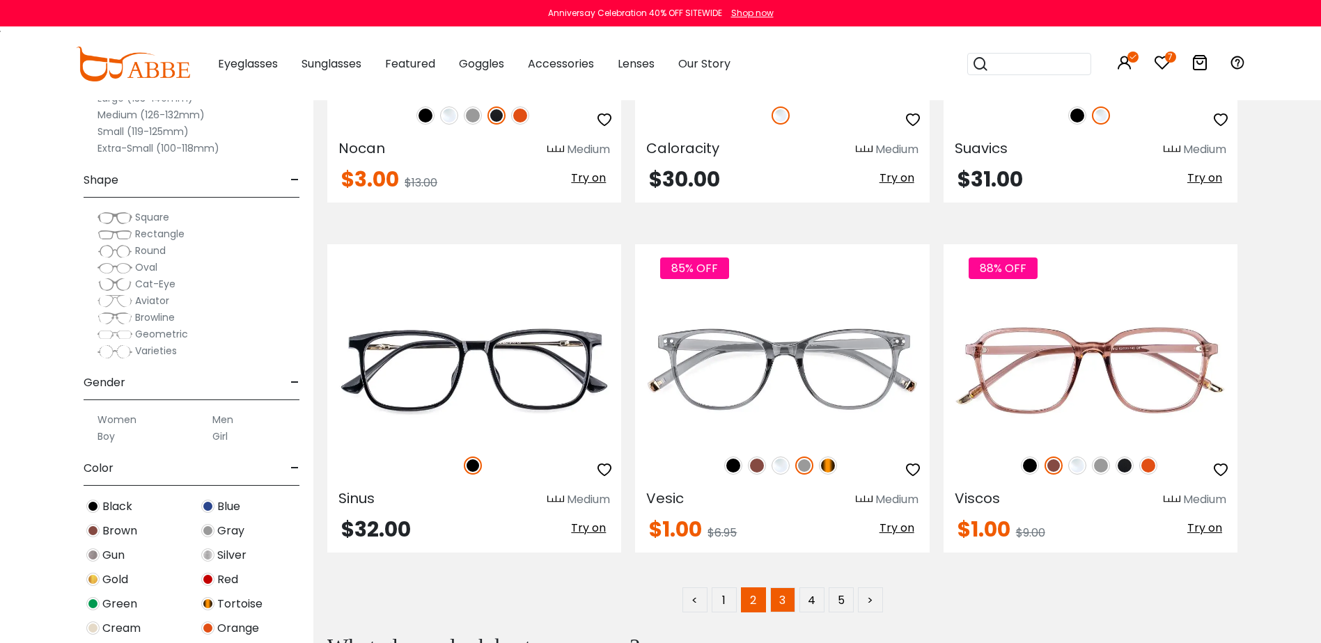
click at [787, 601] on link "3" at bounding box center [782, 600] width 25 height 25
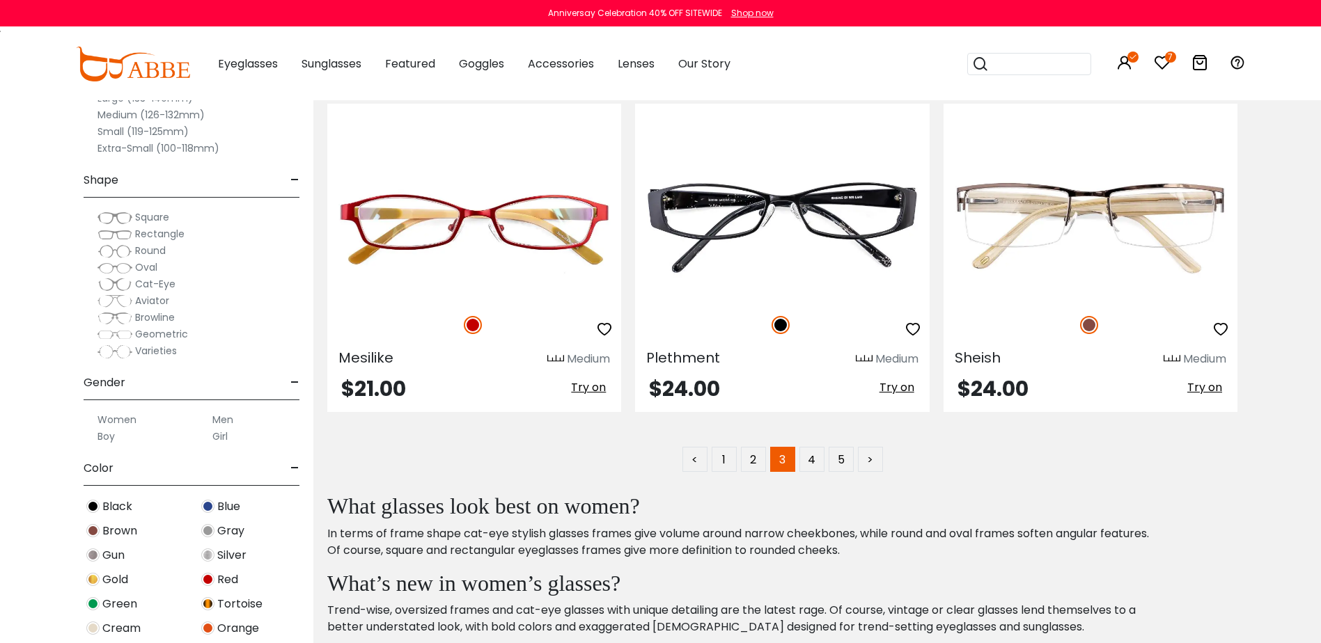
scroll to position [7102, 0]
